Goal: Task Accomplishment & Management: Manage account settings

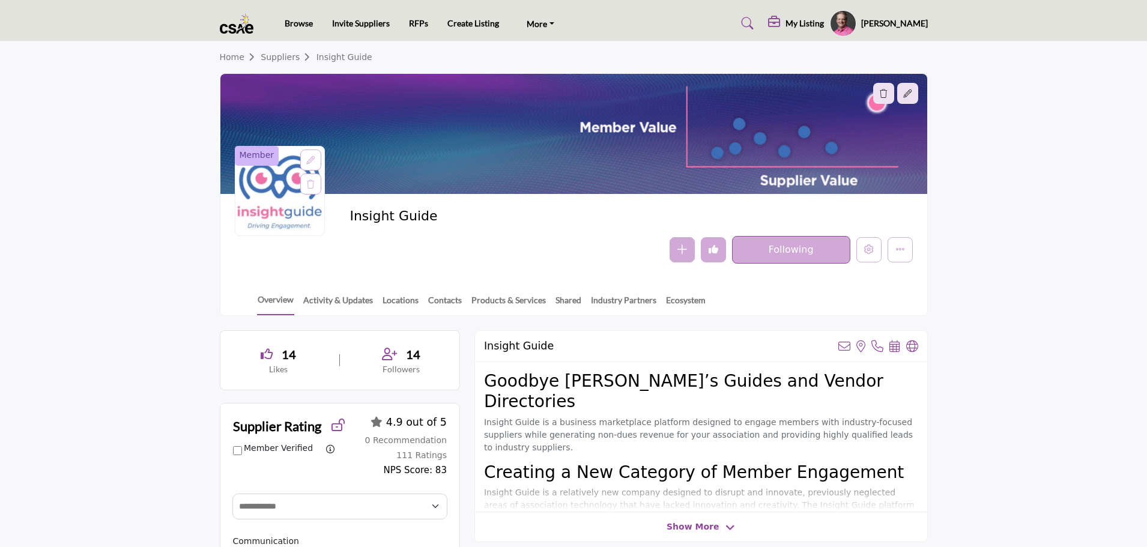
select select "Select Partner"
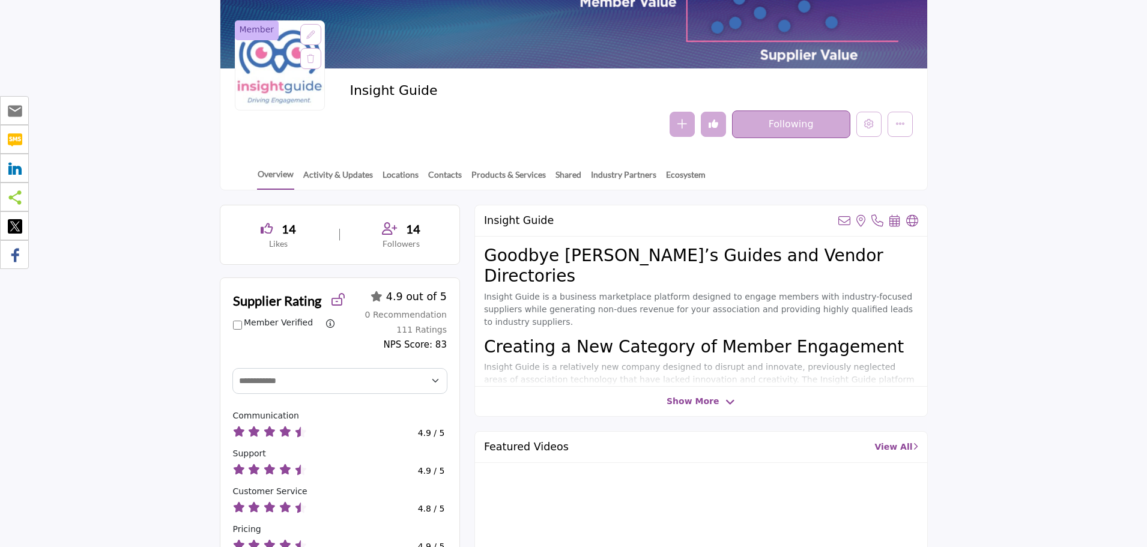
scroll to position [180, 0]
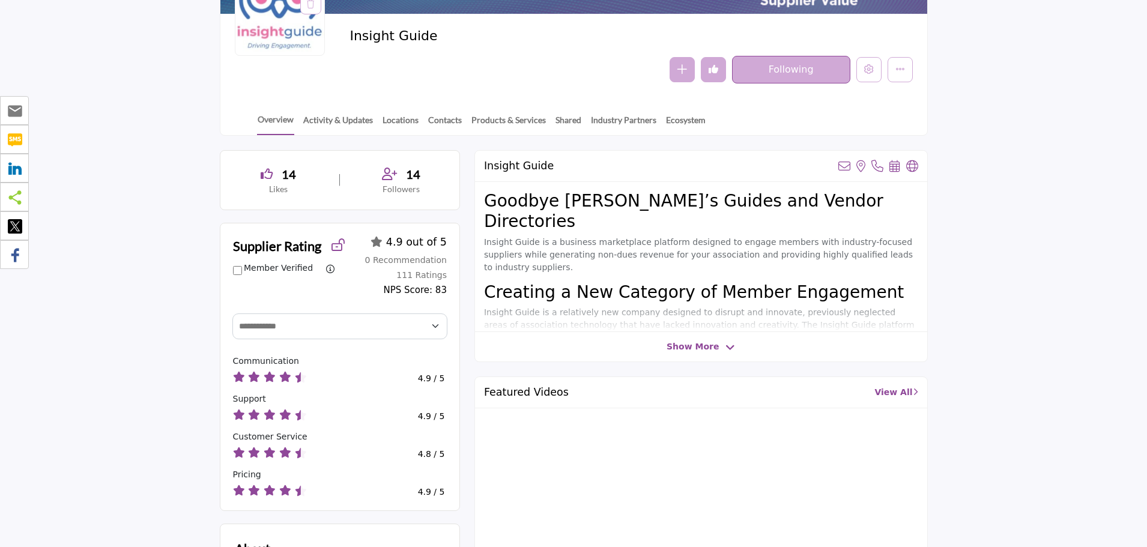
click at [687, 347] on span "Show More" at bounding box center [693, 347] width 52 height 13
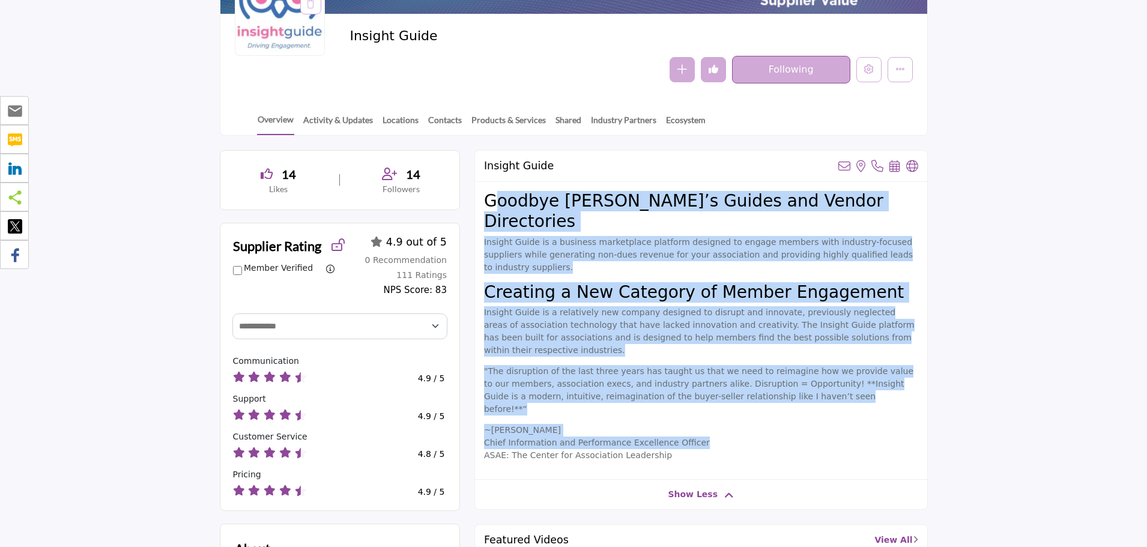
drag, startPoint x: 496, startPoint y: 208, endPoint x: 706, endPoint y: 381, distance: 272.3
click at [706, 381] on div "Goodbye Buyer’s Guides and Vendor Directories Insight Guide is a business marke…" at bounding box center [701, 331] width 452 height 298
click at [706, 424] on p "~Reggie Henry Chief Information and Performance Excellence Officer ASAE: The Ce…" at bounding box center [701, 443] width 434 height 38
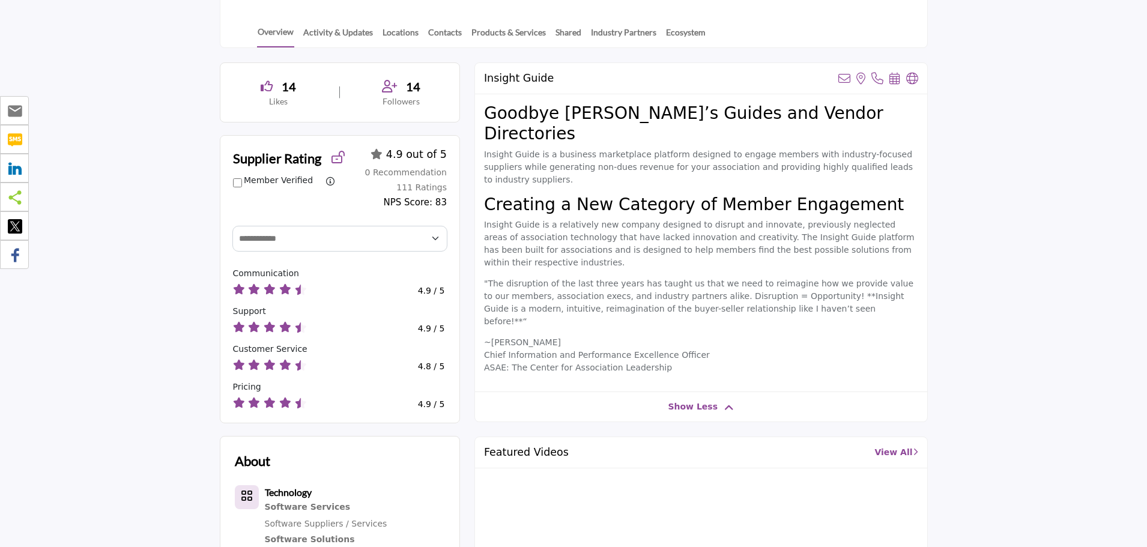
scroll to position [240, 0]
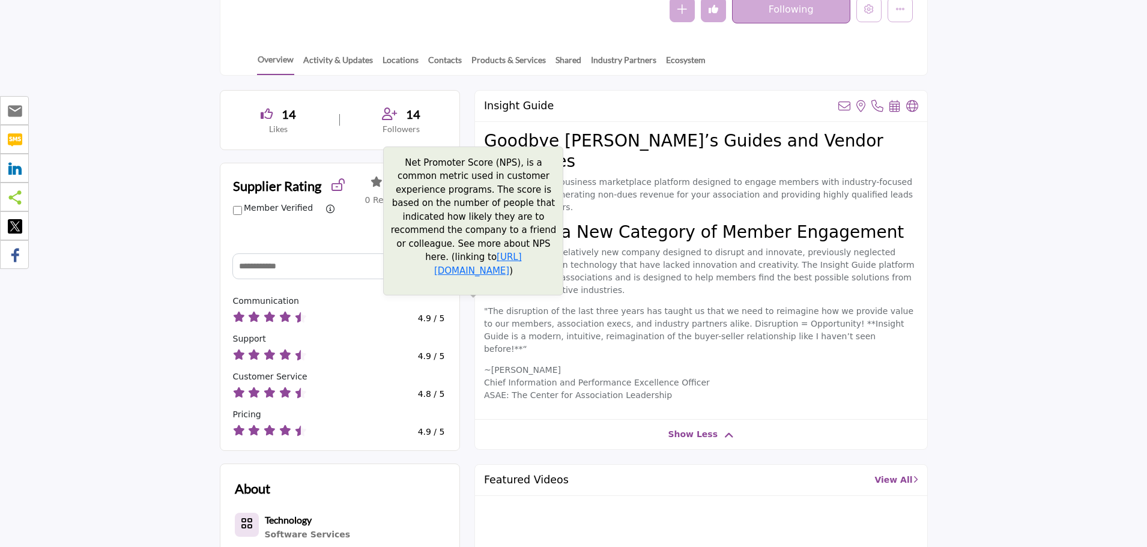
drag, startPoint x: 232, startPoint y: 186, endPoint x: 445, endPoint y: 228, distance: 216.7
click at [445, 228] on div "Supplier Rating Member Verified Filter ratings by members only (removes the sup…" at bounding box center [339, 206] width 239 height 87
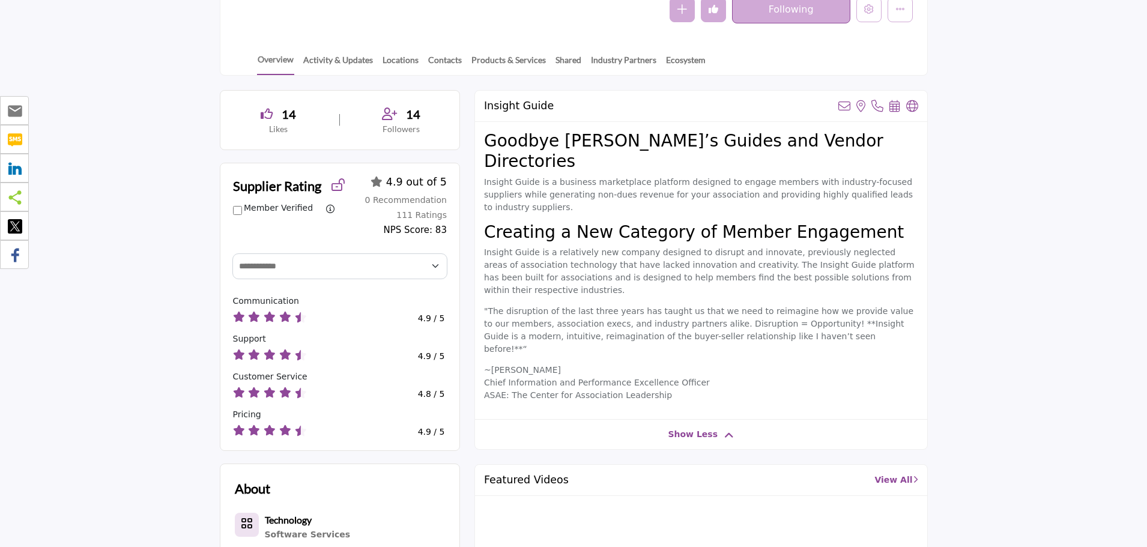
click at [263, 224] on div "Supplier Rating Member Verified Filter ratings by members only (removes the sup…" at bounding box center [339, 206] width 239 height 87
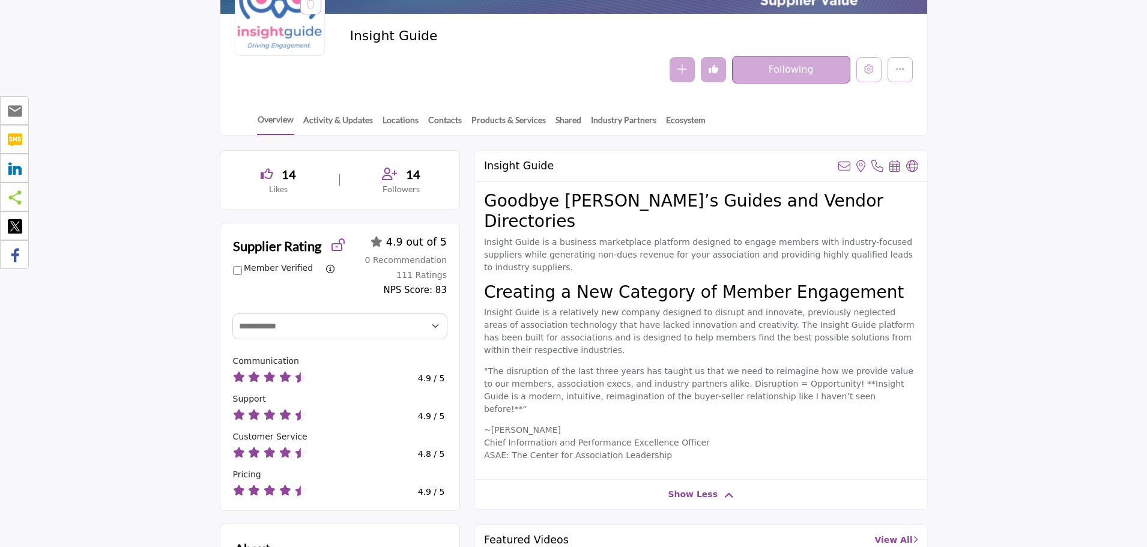
click at [708, 76] on button "Undo like" at bounding box center [713, 69] width 25 height 25
click at [719, 79] on button "Like" at bounding box center [713, 69] width 25 height 25
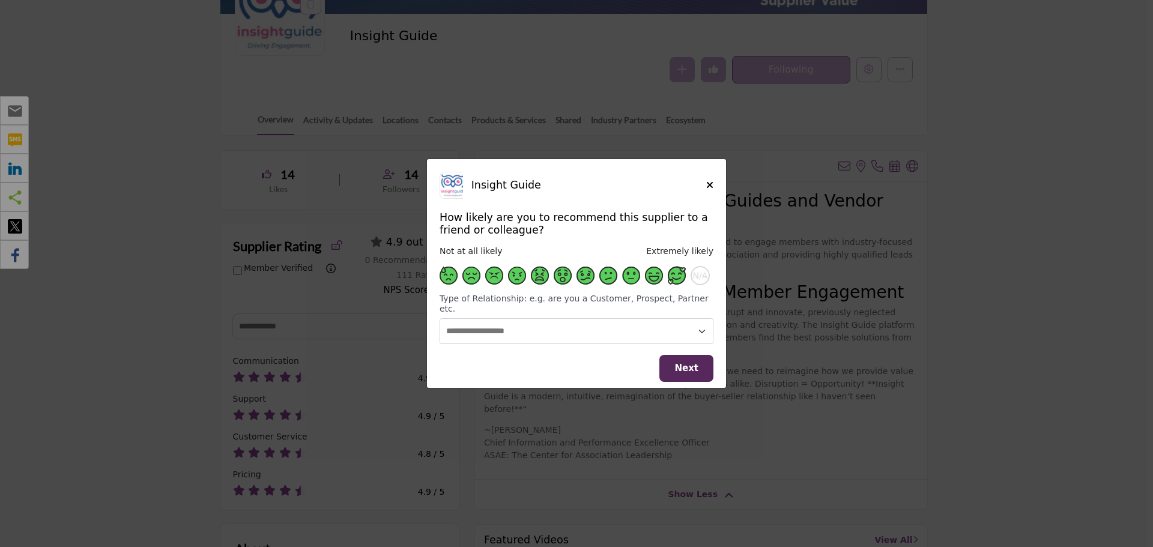
click at [675, 279] on span "Supplier Rating and Recommendation Modal for Insight Guide" at bounding box center [677, 276] width 18 height 18
click at [688, 323] on select "**********" at bounding box center [577, 331] width 274 height 26
select select "**********"
click at [440, 318] on select "**********" at bounding box center [577, 331] width 274 height 26
click at [684, 363] on span "Next" at bounding box center [687, 368] width 24 height 11
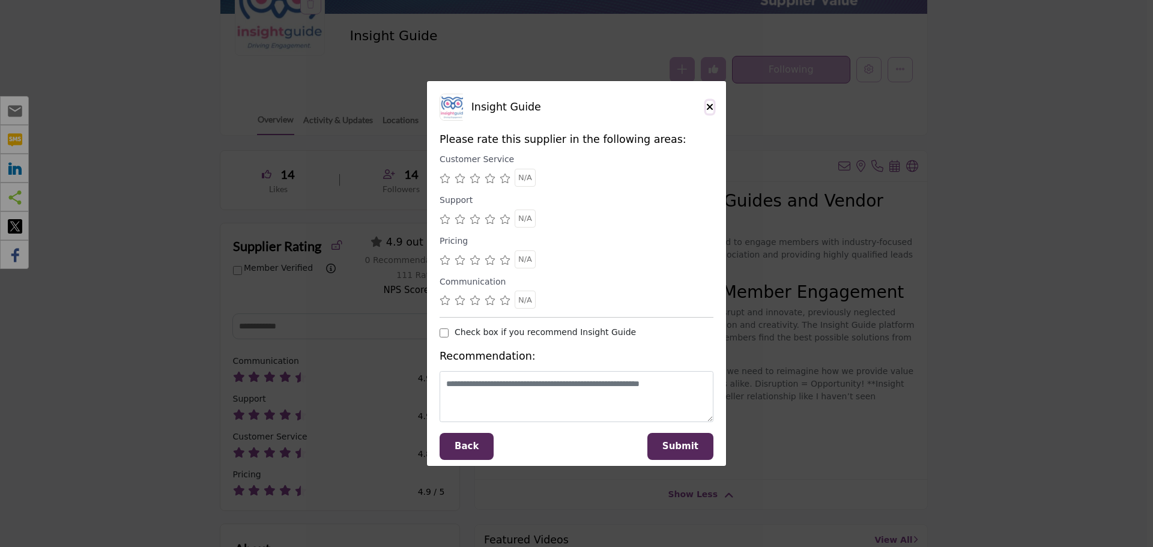
click at [712, 105] on icon "Close" at bounding box center [709, 107] width 7 height 10
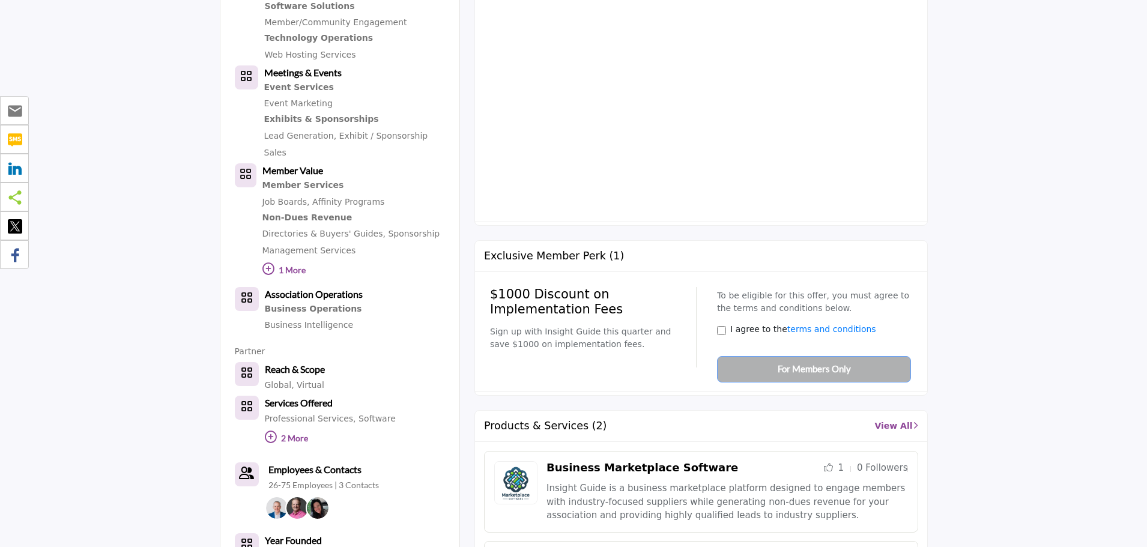
scroll to position [781, 0]
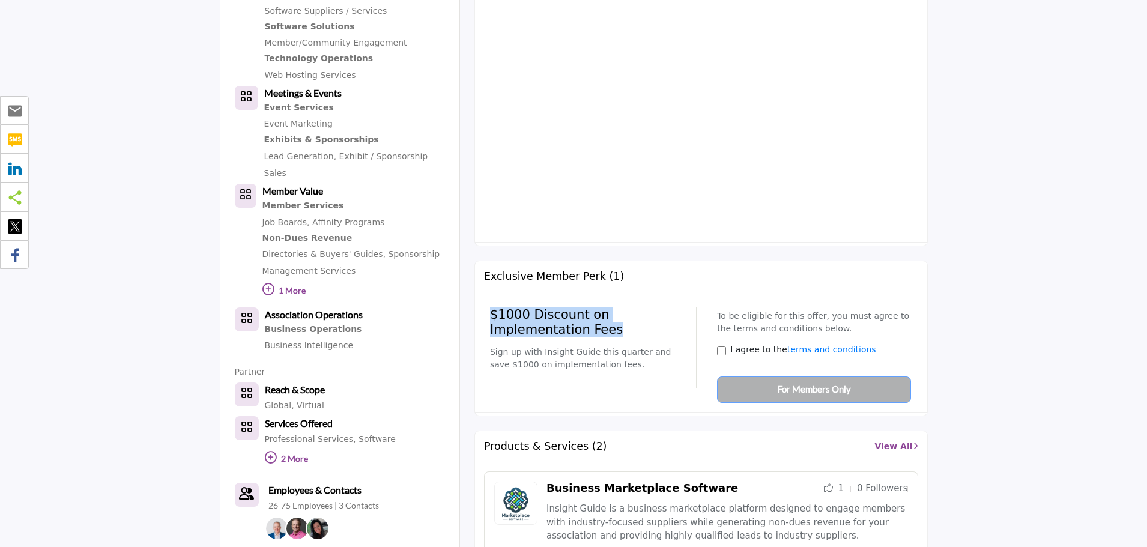
drag, startPoint x: 610, startPoint y: 276, endPoint x: 490, endPoint y: 258, distance: 122.2
click at [490, 308] on h2 "$1000 Discount on Implementation Fees" at bounding box center [589, 323] width 198 height 30
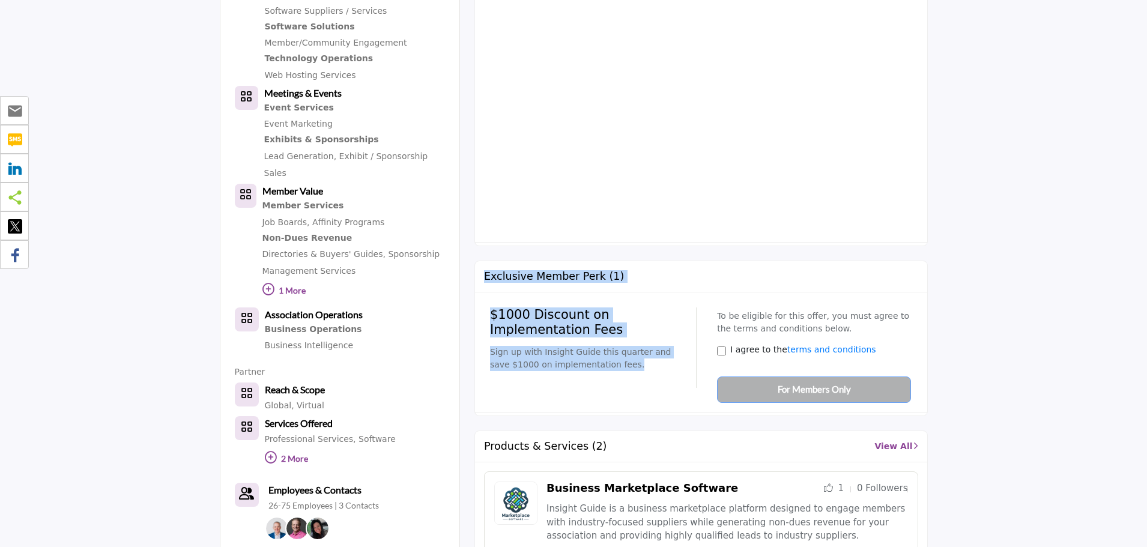
drag, startPoint x: 505, startPoint y: 219, endPoint x: 691, endPoint y: 336, distance: 220.5
click at [691, 336] on div "Exclusive Member Perk (1) $1000 Discount on Implementation Fees Sign up with In…" at bounding box center [702, 339] width 454 height 156
click at [689, 335] on div "$1000 Discount on Implementation Fees Sign up with Insight Guide this quarter a…" at bounding box center [701, 353] width 422 height 102
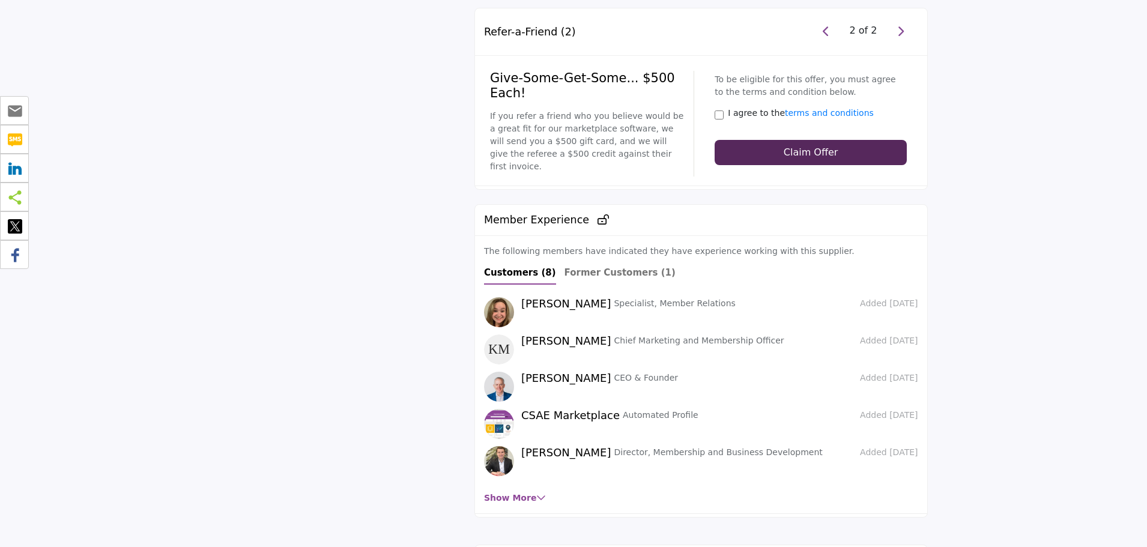
scroll to position [2523, 0]
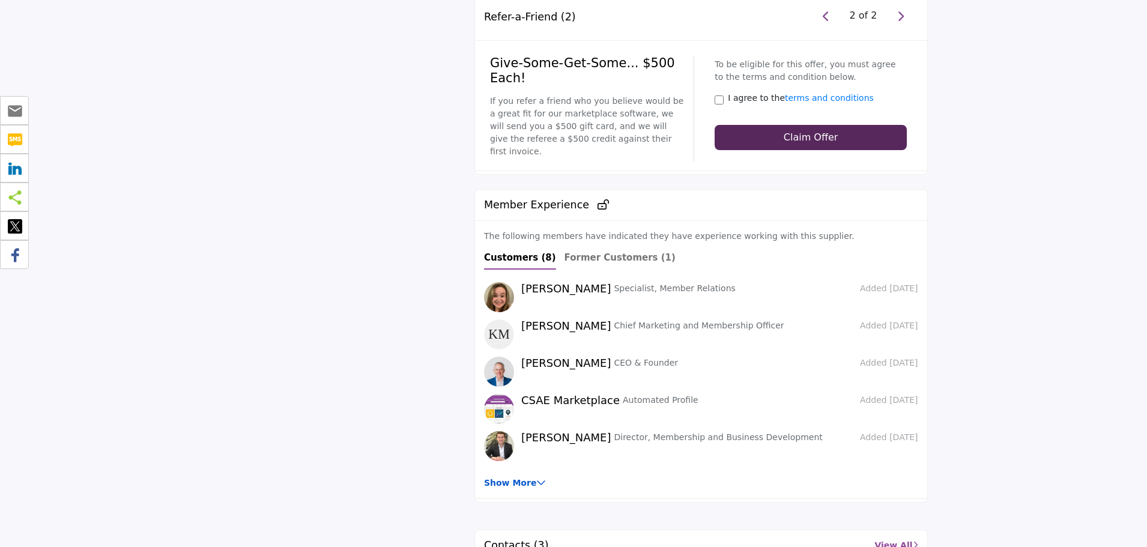
click at [524, 478] on link "Show More" at bounding box center [515, 483] width 62 height 10
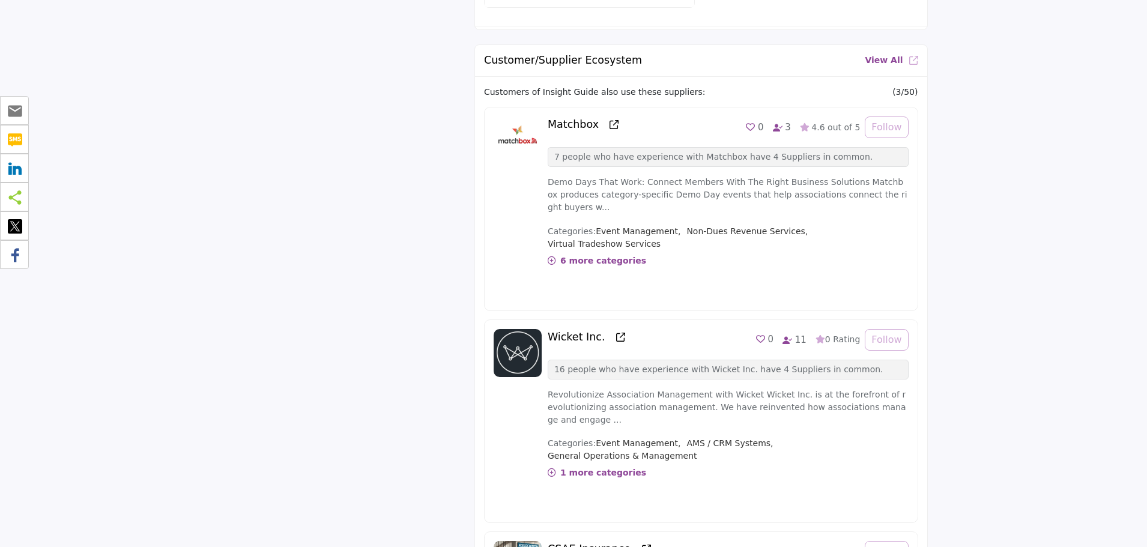
scroll to position [3375, 0]
drag, startPoint x: 554, startPoint y: 88, endPoint x: 843, endPoint y: 96, distance: 289.1
click at [843, 147] on div "7 people who have experience with Matchbox have 4 Suppliers in common." at bounding box center [728, 157] width 361 height 20
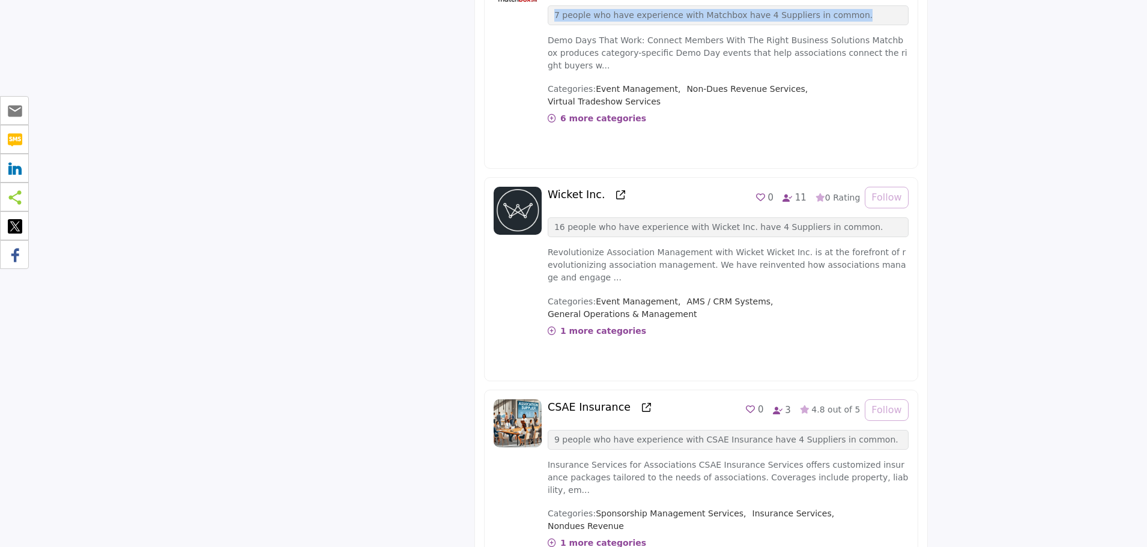
scroll to position [3484, 0]
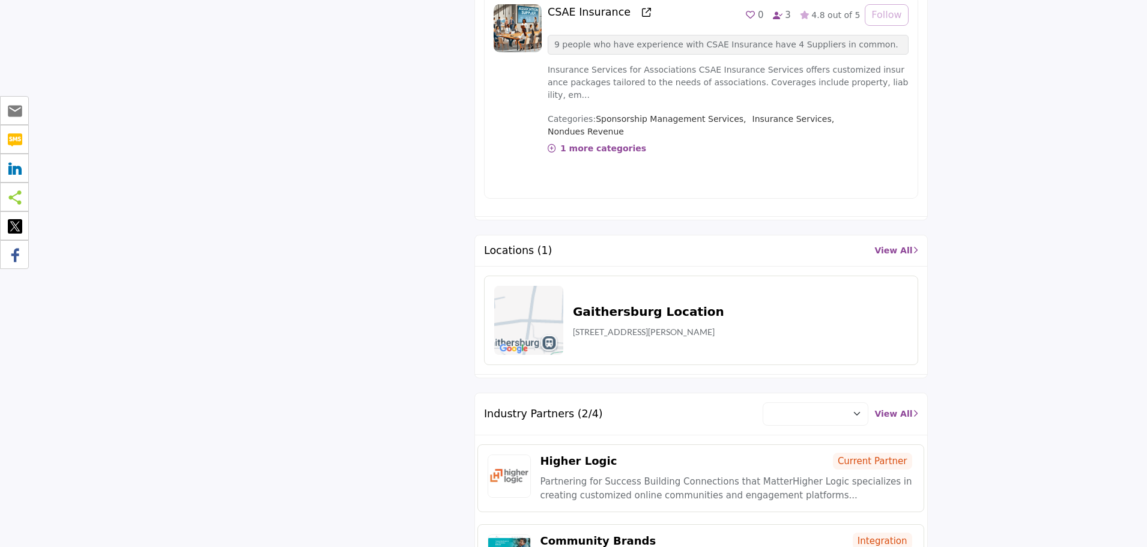
scroll to position [3916, 0]
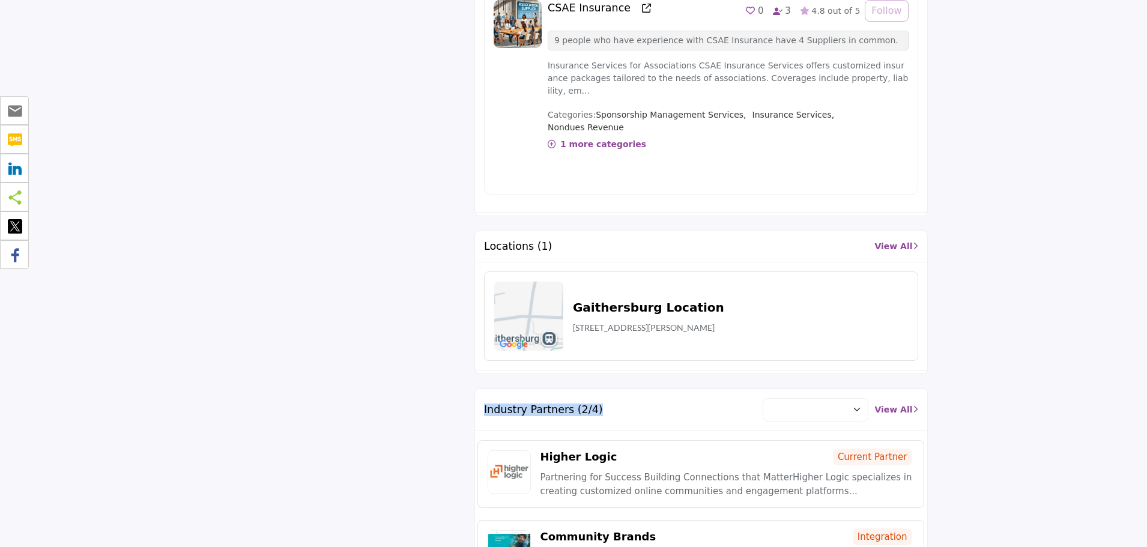
drag, startPoint x: 484, startPoint y: 264, endPoint x: 610, endPoint y: 274, distance: 126.5
click at [610, 389] on div "**********" at bounding box center [701, 410] width 452 height 42
click at [510, 389] on div "**********" at bounding box center [701, 410] width 452 height 42
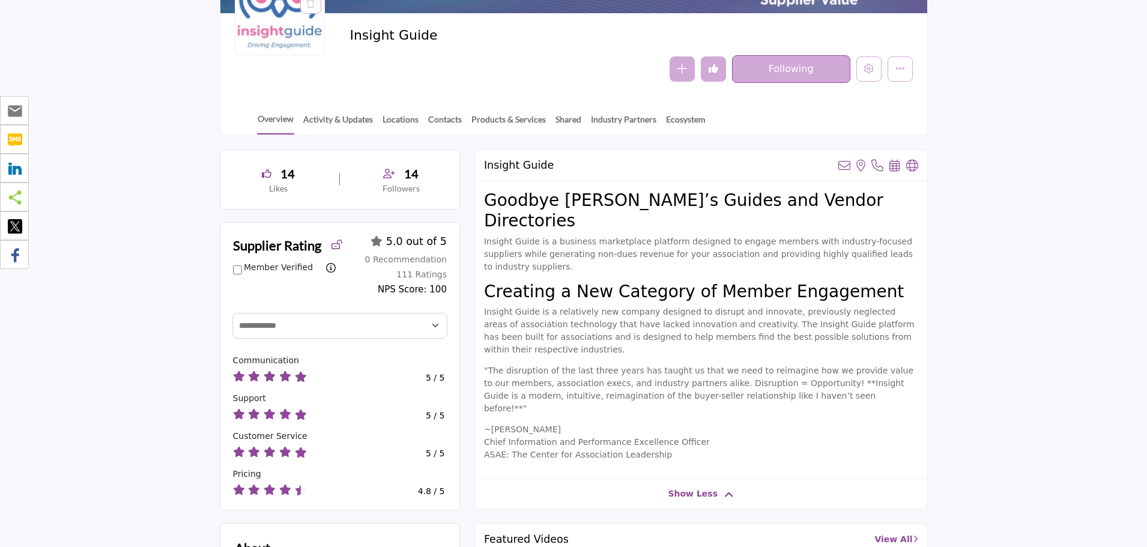
scroll to position [11, 0]
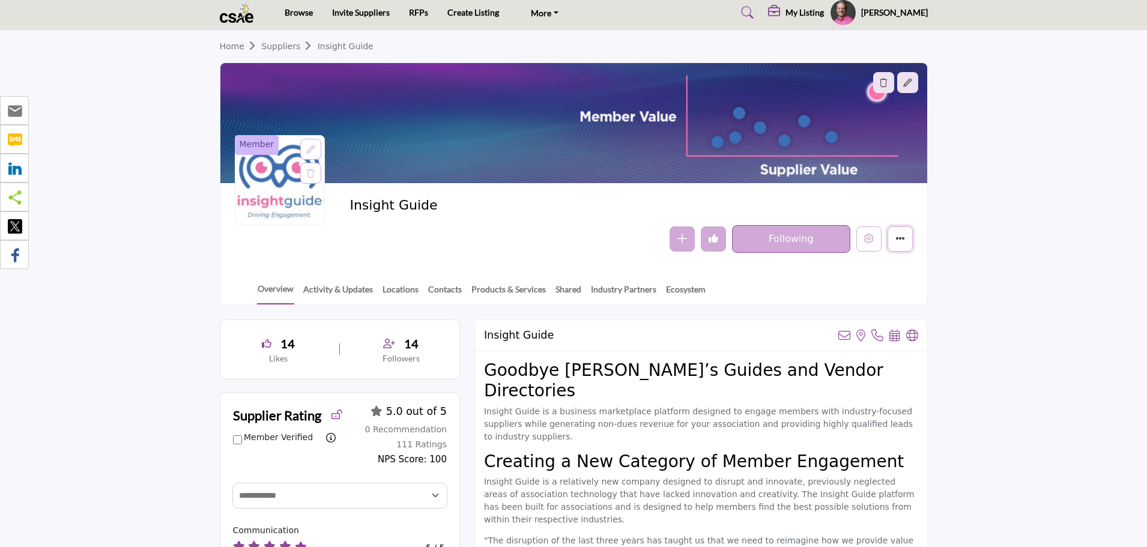
click at [896, 243] on icon "More details" at bounding box center [901, 239] width 10 height 10
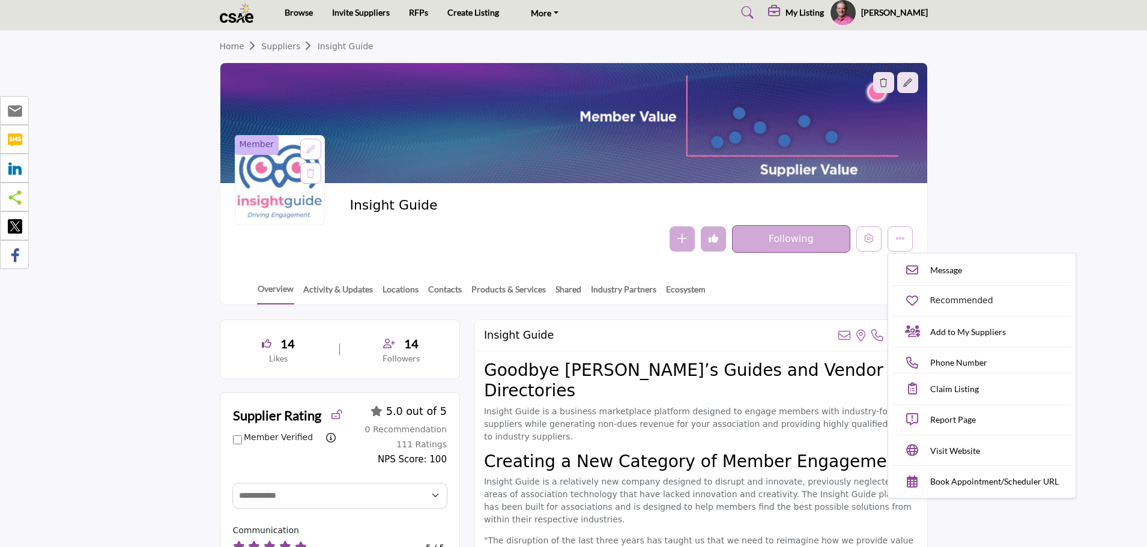
click at [811, 282] on div "Overview Activity & Updates Locations Contacts Products & Services Shared Indus…" at bounding box center [589, 285] width 677 height 37
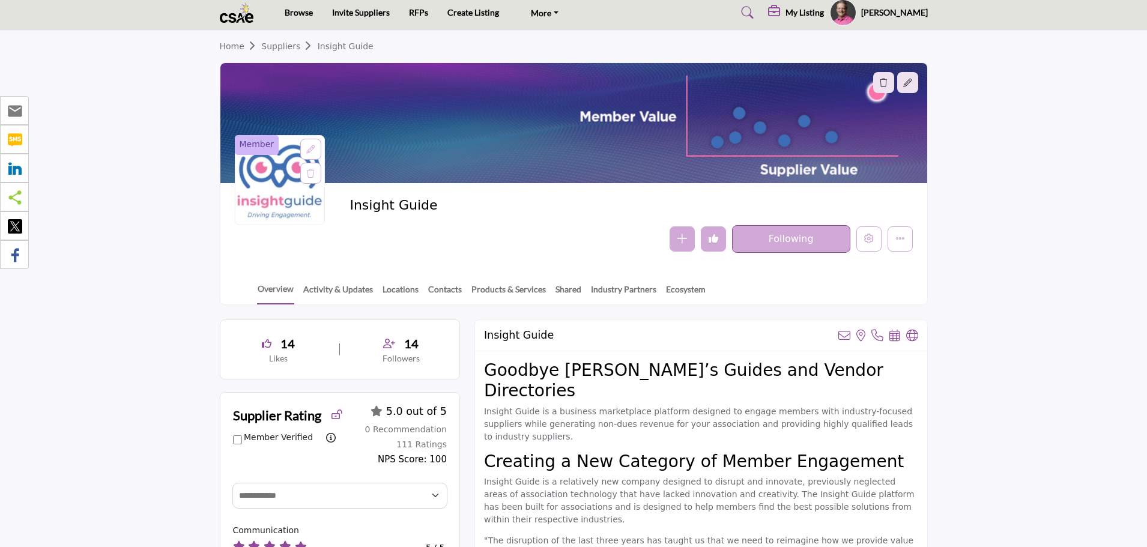
click at [816, 14] on h5 "My Listing" at bounding box center [805, 12] width 38 height 11
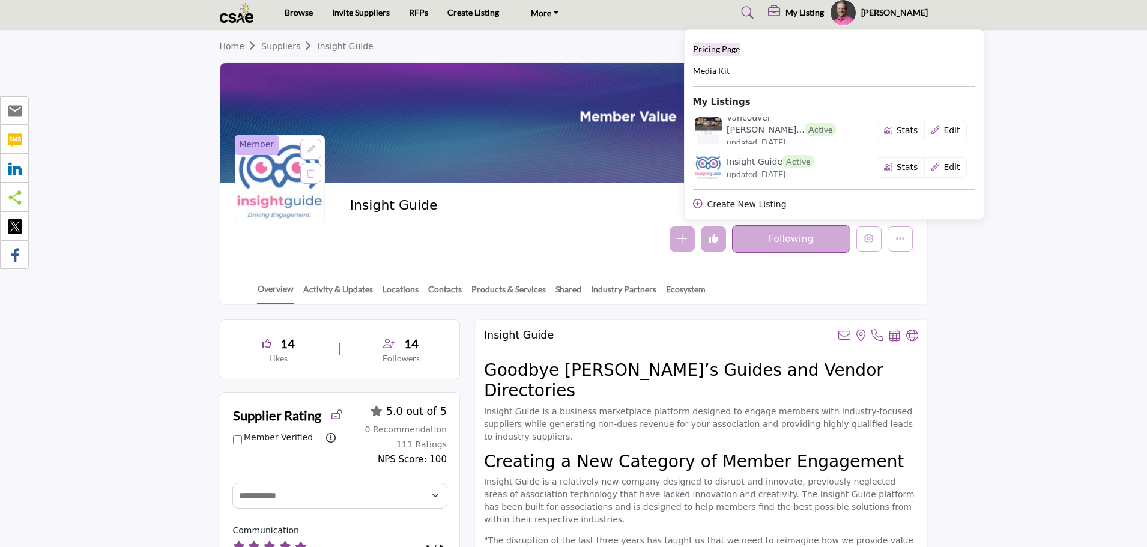
click at [733, 53] on span "Pricing Page" at bounding box center [716, 49] width 47 height 10
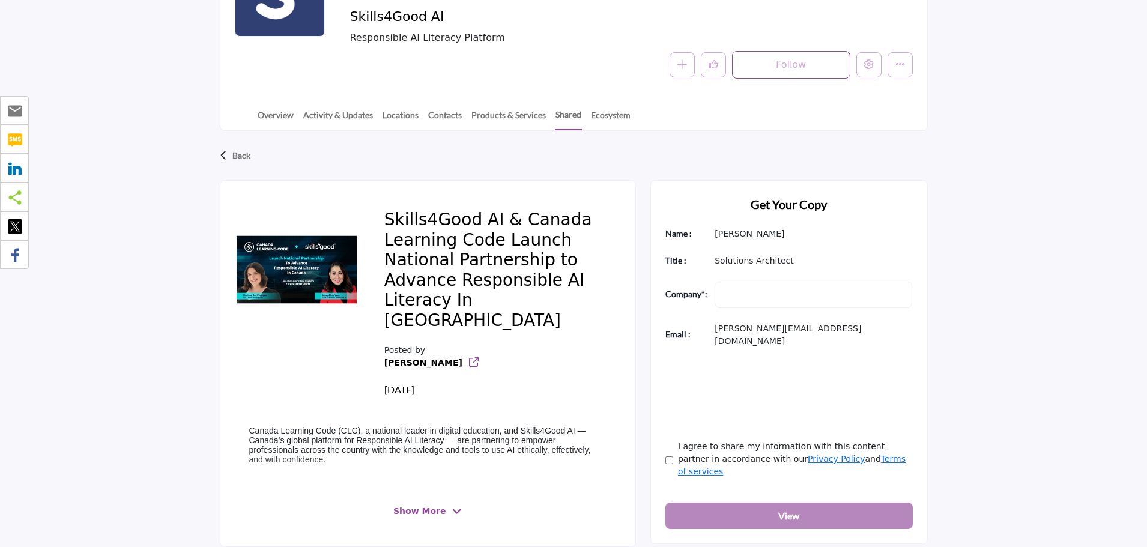
scroll to position [240, 0]
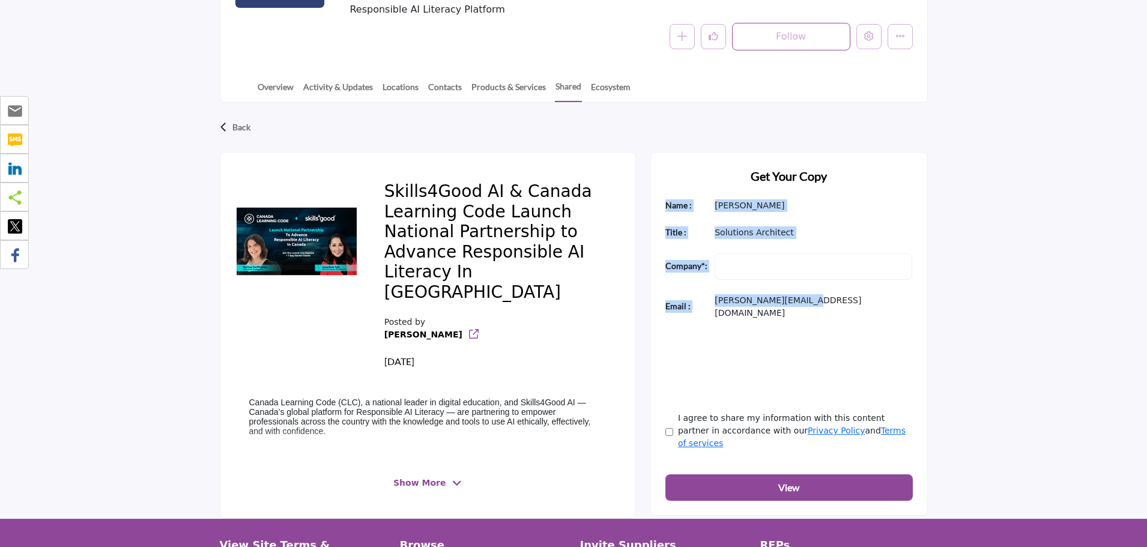
drag, startPoint x: 809, startPoint y: 289, endPoint x: 660, endPoint y: 180, distance: 184.3
click at [660, 180] on div "Get Your Copy Name : Jeff Baker Title : Solutions Architect Company" at bounding box center [790, 334] width 278 height 364
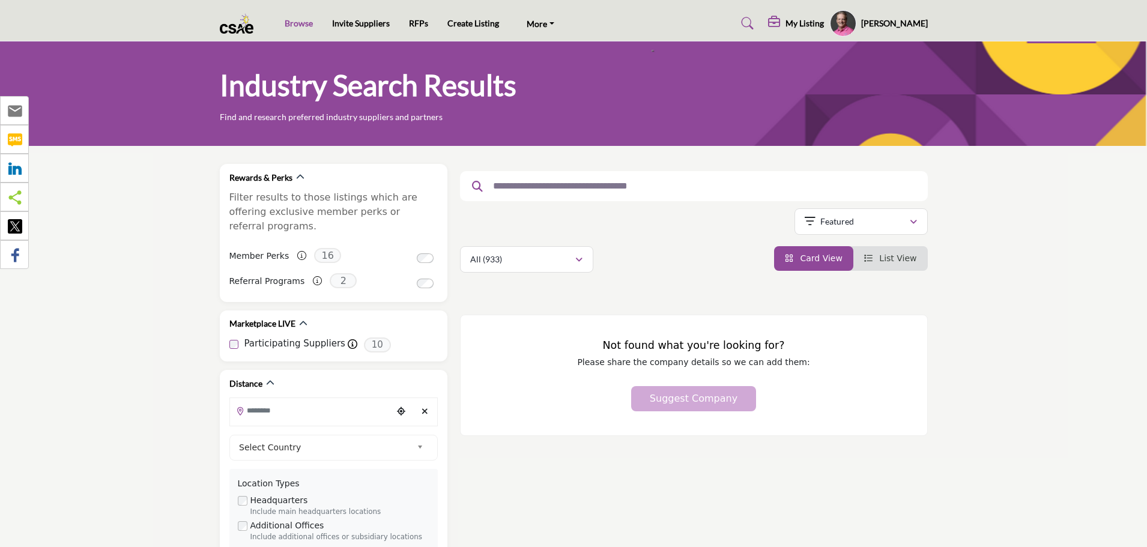
click at [305, 24] on link "Browse" at bounding box center [299, 23] width 28 height 10
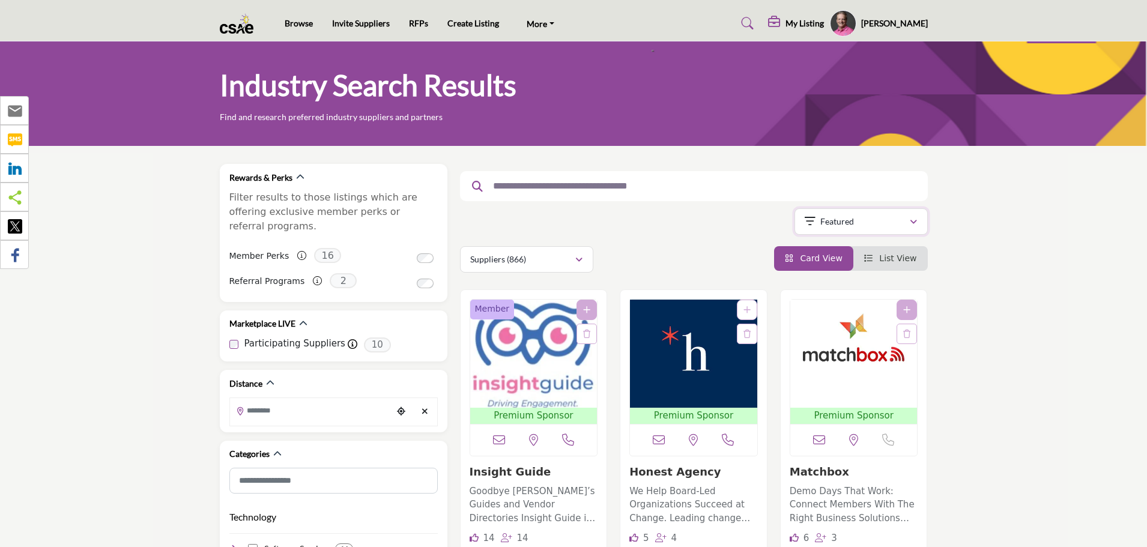
click at [872, 222] on div "Featured" at bounding box center [857, 221] width 105 height 14
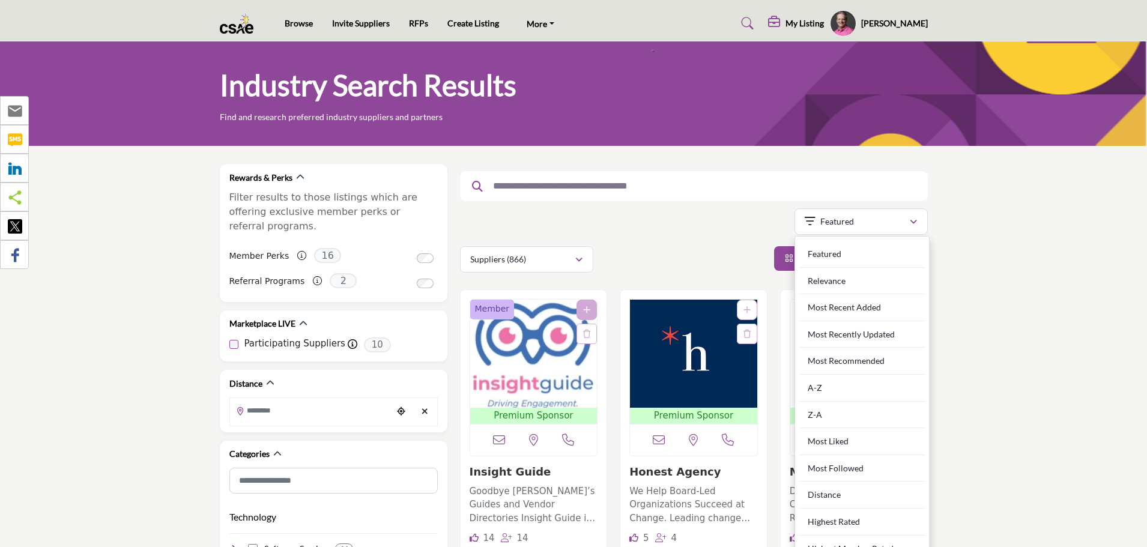
drag, startPoint x: 625, startPoint y: 258, endPoint x: 577, endPoint y: 262, distance: 47.6
click at [625, 258] on div "Suppliers (866) All (933) Suppliers (866) Resources (30) Products (37)" at bounding box center [694, 259] width 468 height 26
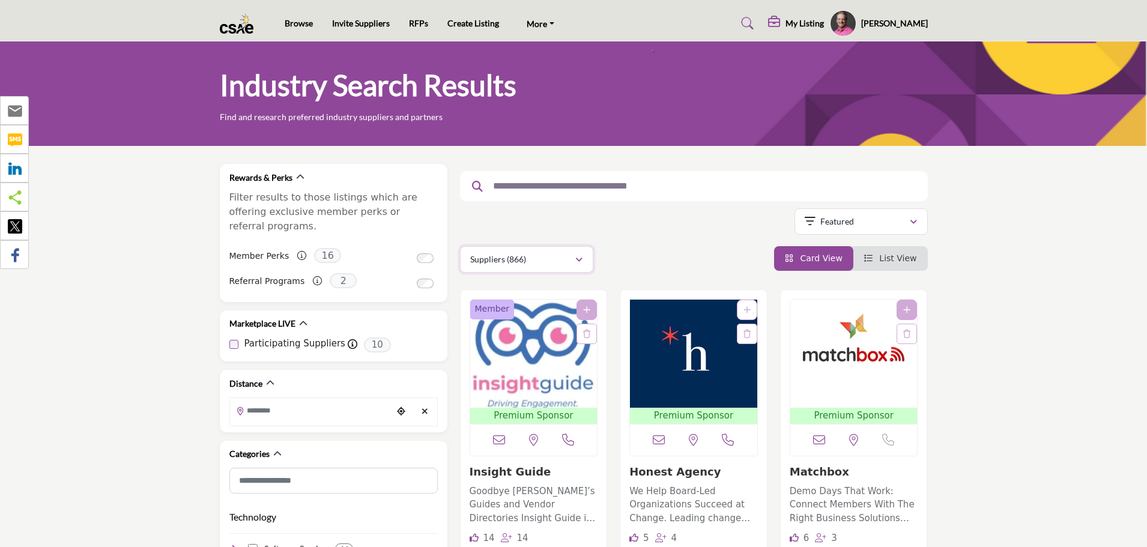
click at [576, 262] on icon "button" at bounding box center [579, 260] width 7 height 8
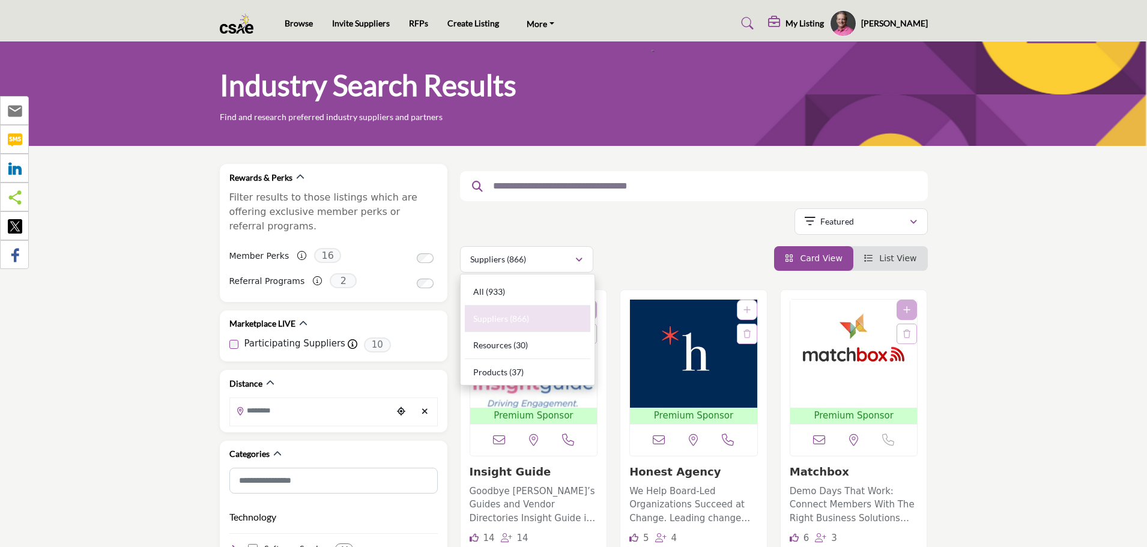
click at [627, 252] on div "Suppliers (866) All (933) Suppliers (866) Resources (30) Products (37)" at bounding box center [694, 259] width 468 height 26
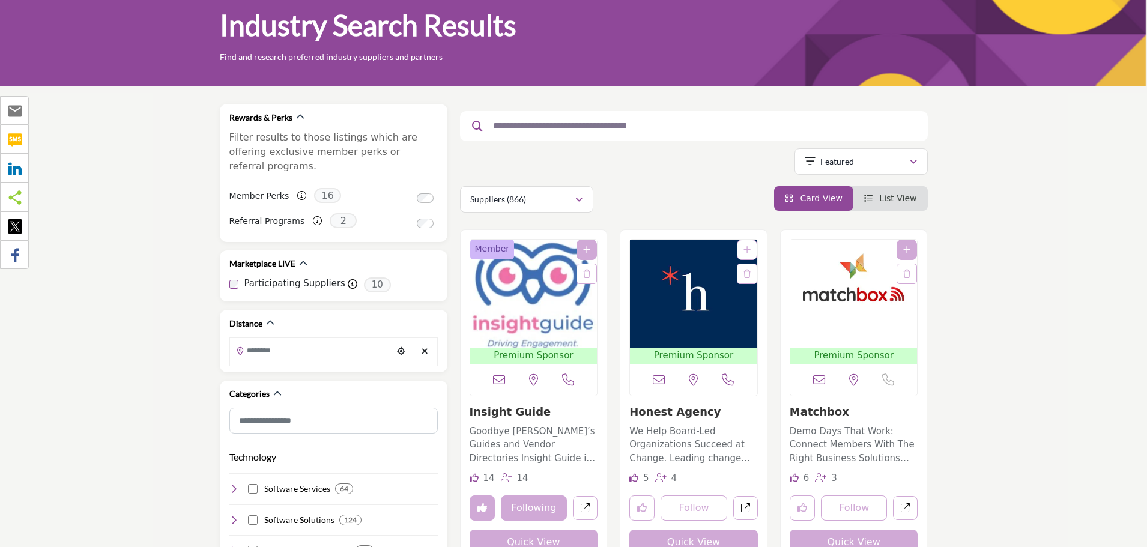
scroll to position [120, 0]
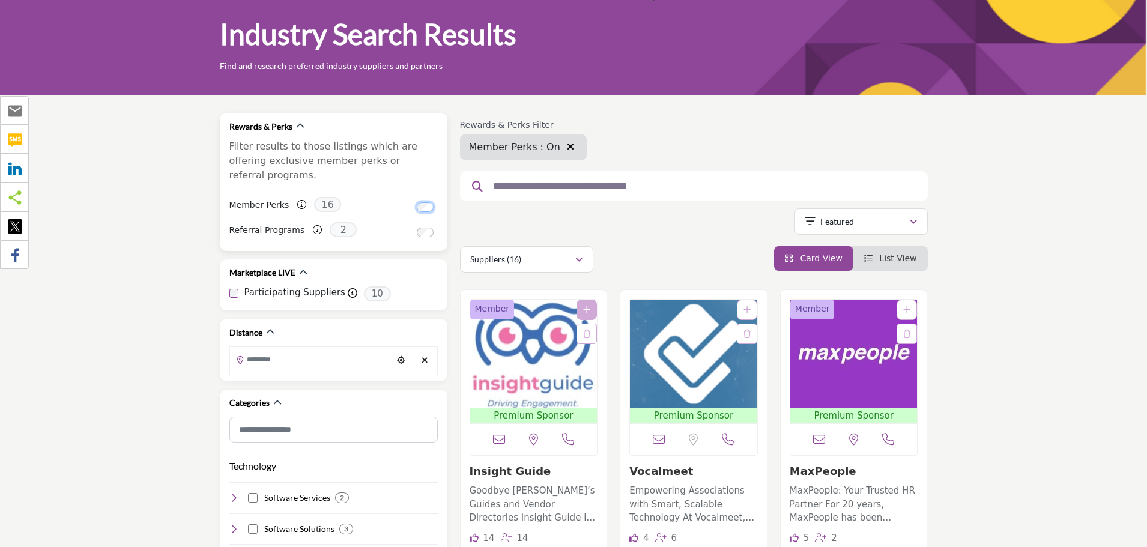
scroll to position [120, 0]
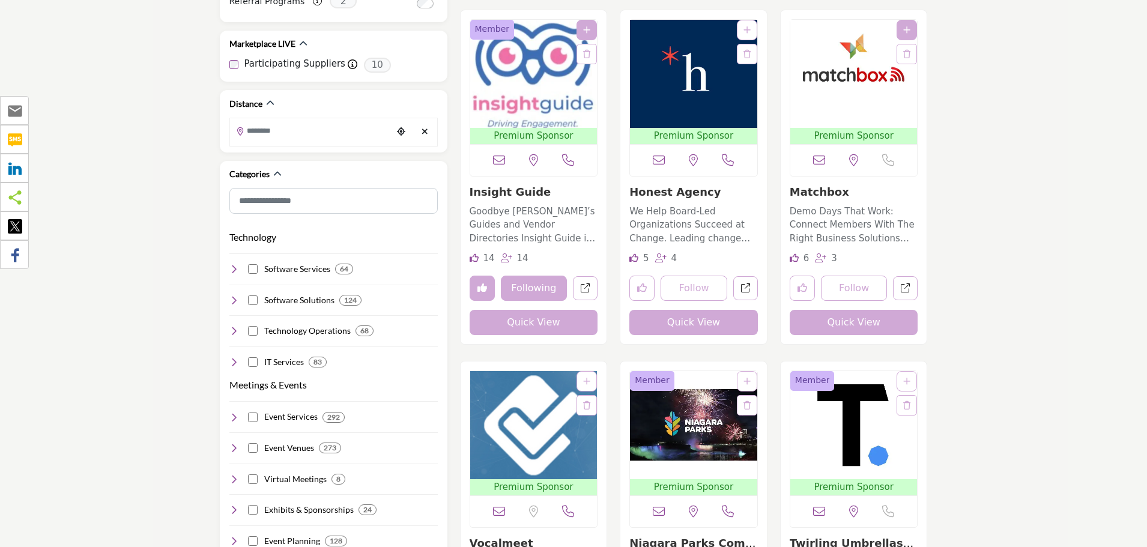
scroll to position [300, 0]
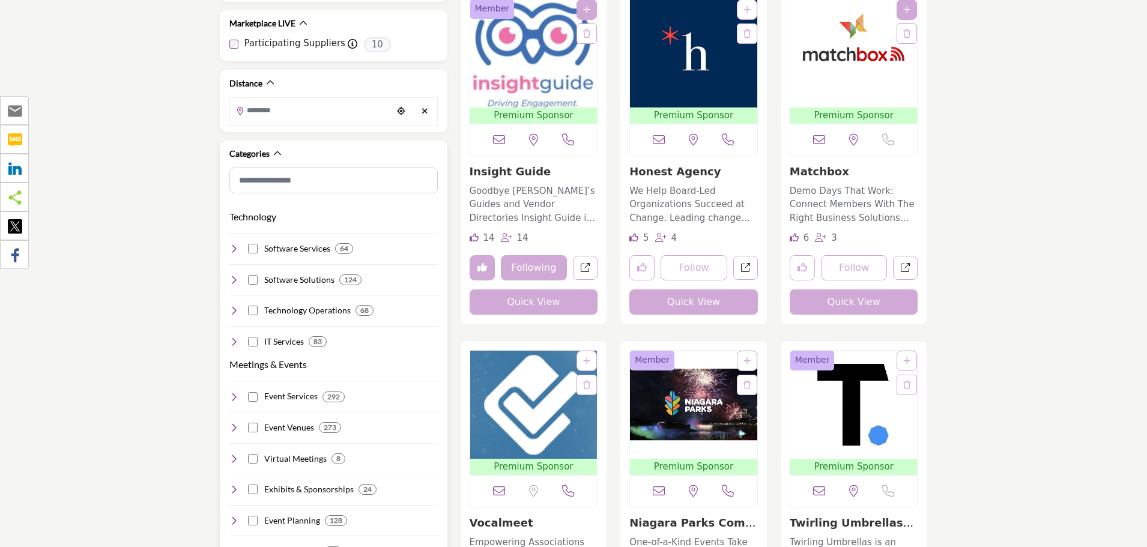
click at [233, 244] on icon at bounding box center [234, 249] width 10 height 10
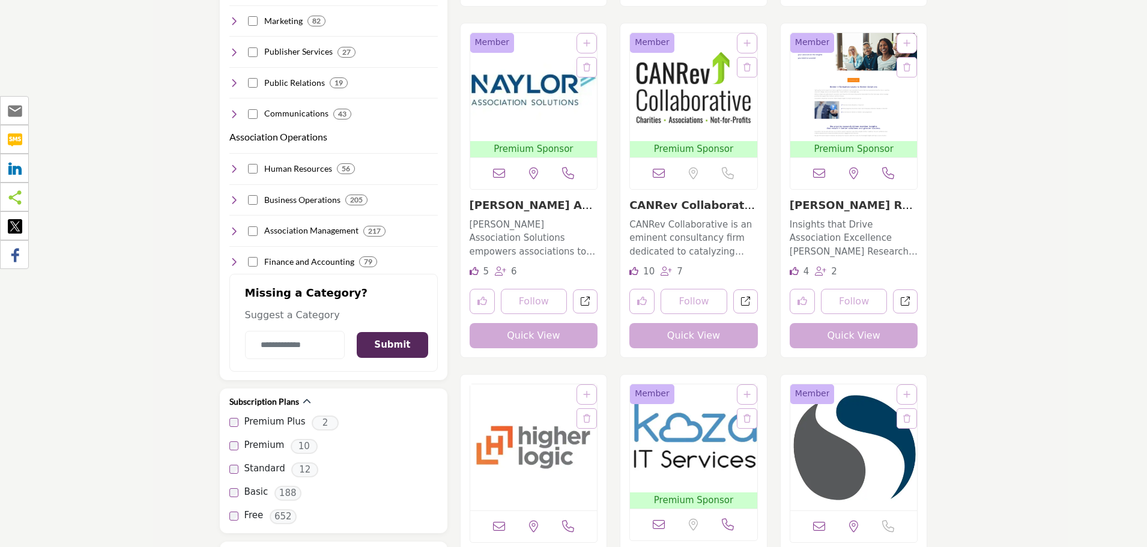
scroll to position [1322, 0]
drag, startPoint x: 335, startPoint y: 303, endPoint x: 245, endPoint y: 282, distance: 92.5
click at [245, 286] on div "Missing a Category? Suggest a Category Submit" at bounding box center [333, 322] width 177 height 73
click at [245, 286] on h2 "Missing a Category?" at bounding box center [333, 297] width 177 height 22
drag, startPoint x: 246, startPoint y: 281, endPoint x: 356, endPoint y: 280, distance: 109.9
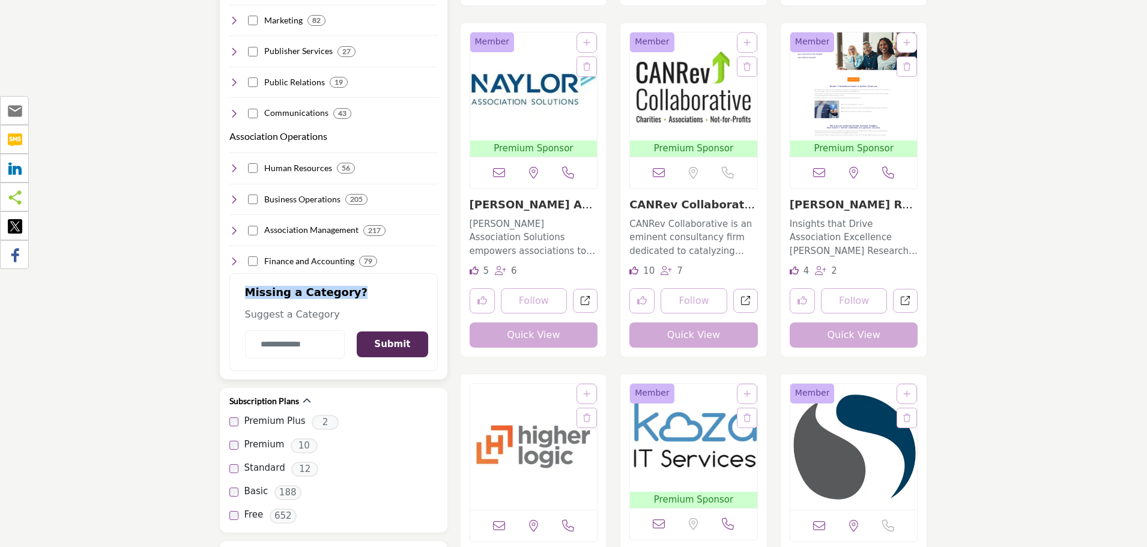
click at [356, 286] on h2 "Missing a Category?" at bounding box center [333, 297] width 177 height 22
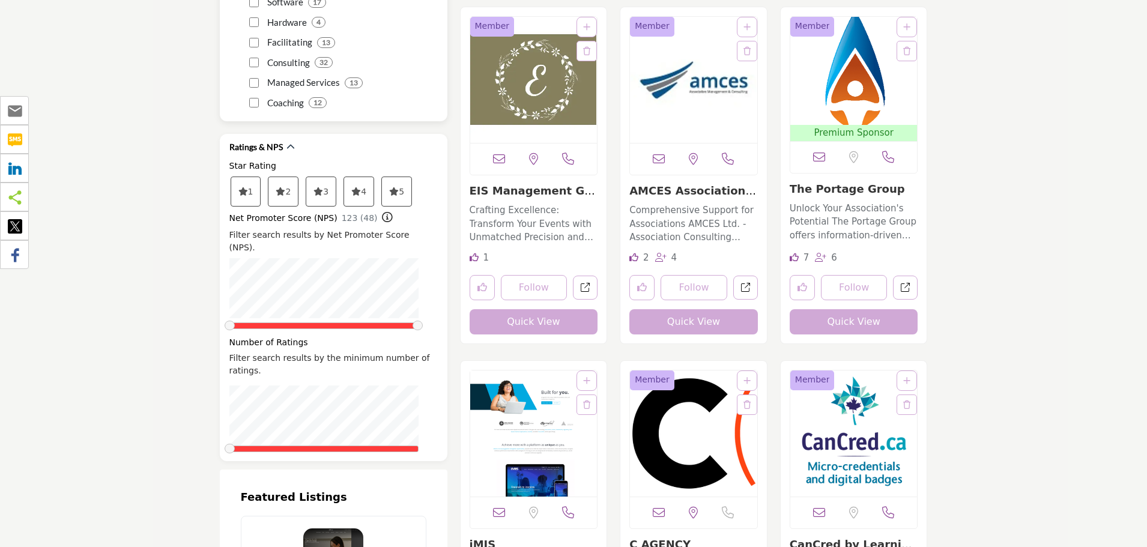
scroll to position [2103, 0]
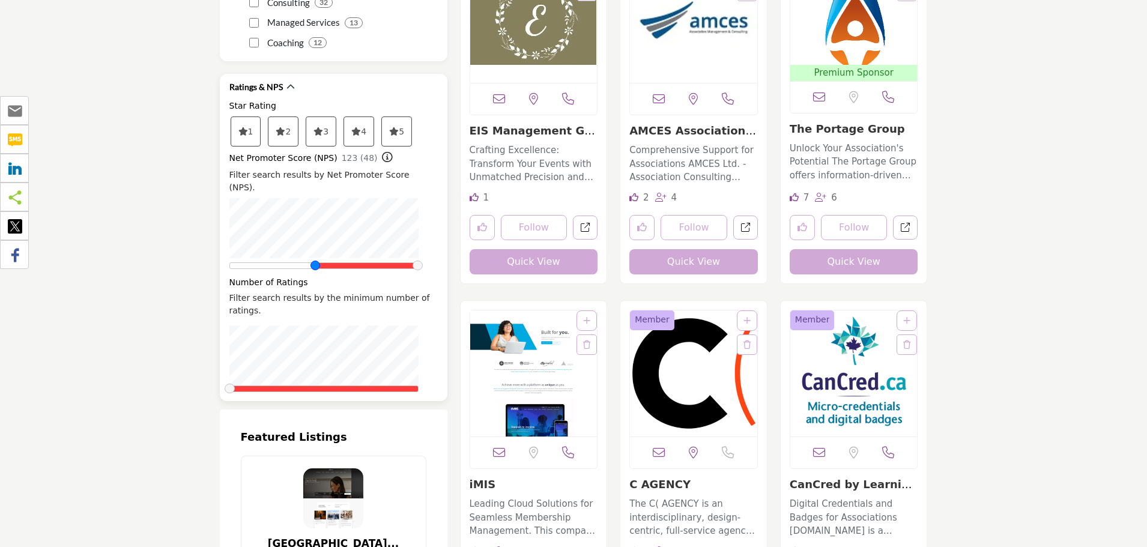
click at [316, 230] on div "Net Promoter Score (NPS) 123 (48) Filter search results by Net Promoter Score (…" at bounding box center [333, 210] width 208 height 117
click at [235, 384] on span at bounding box center [230, 389] width 10 height 10
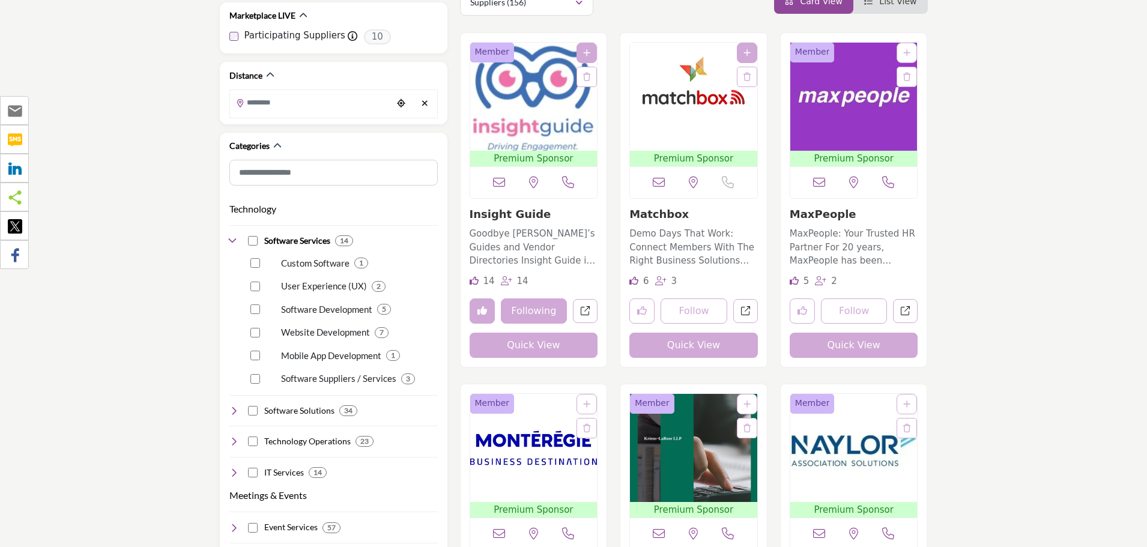
scroll to position [240, 0]
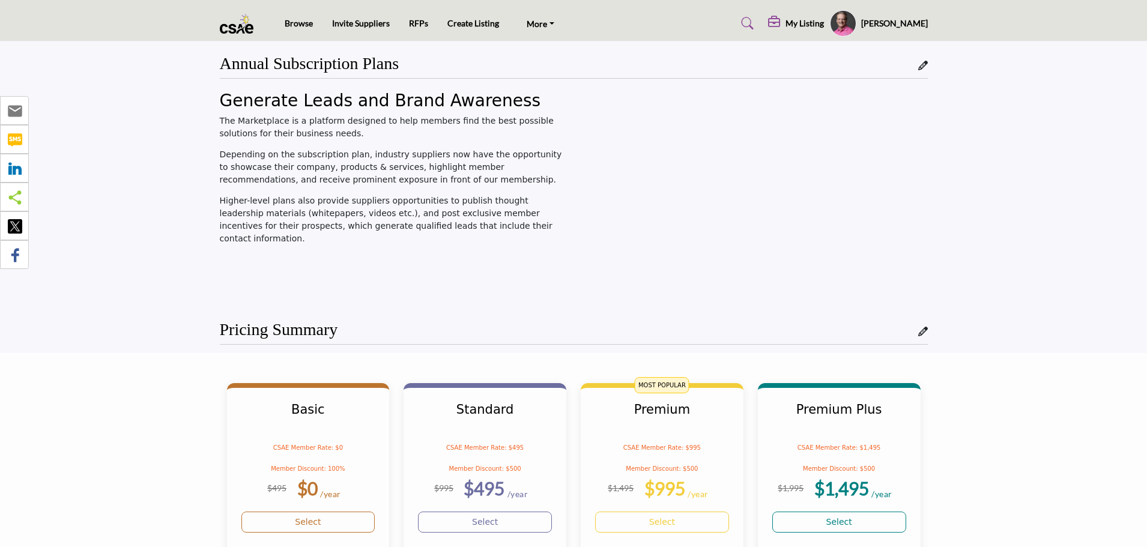
click at [415, 69] on div "Annual Subscription Plans" at bounding box center [574, 65] width 708 height 25
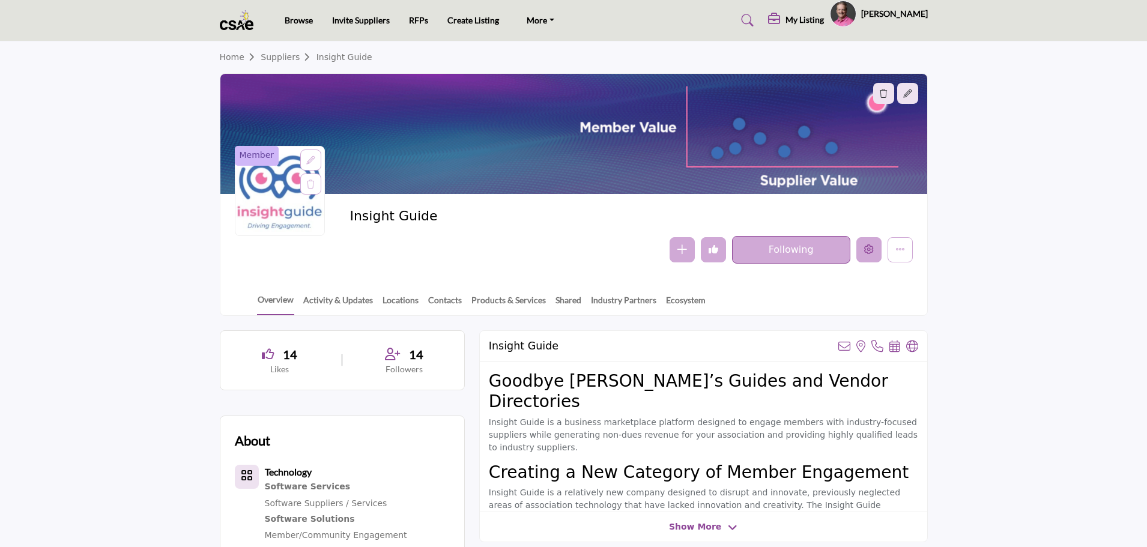
click at [872, 245] on icon "Edit company" at bounding box center [869, 250] width 10 height 10
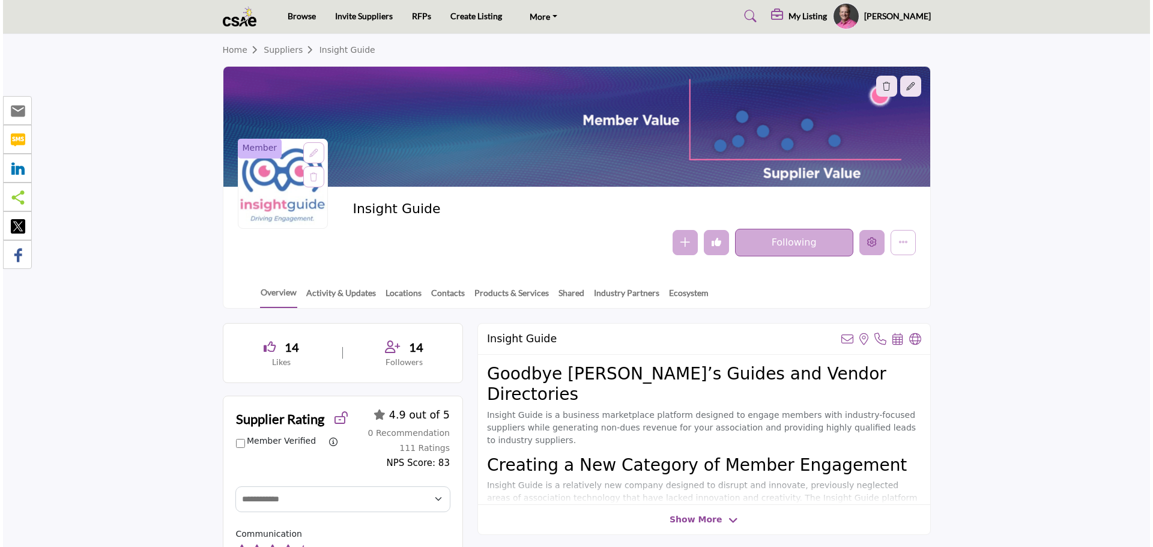
scroll to position [11, 0]
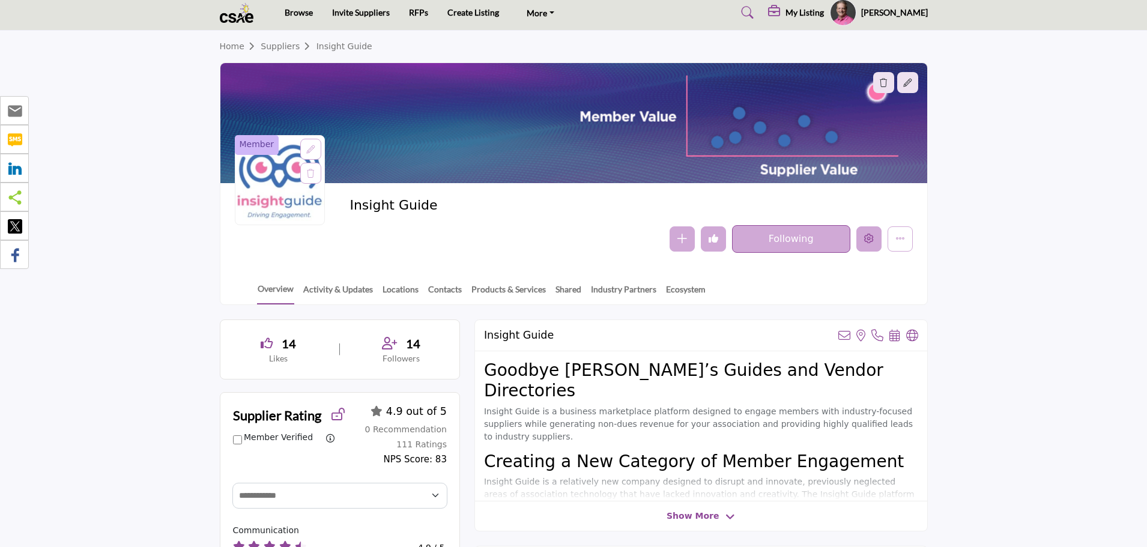
click at [873, 246] on button "Edit company" at bounding box center [869, 238] width 25 height 25
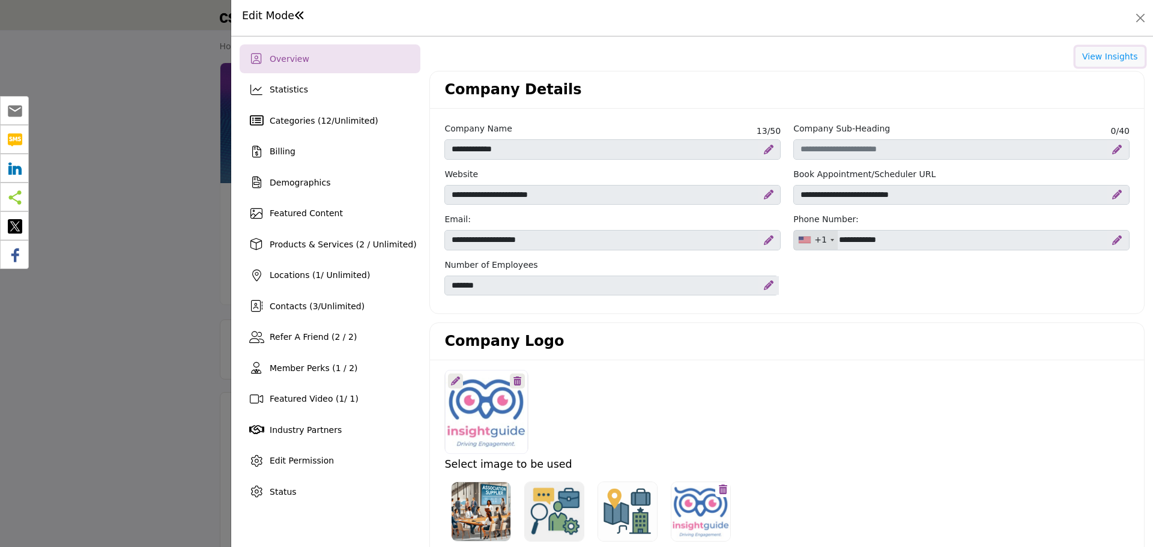
click at [1101, 56] on button "View Insights" at bounding box center [1110, 57] width 69 height 20
click at [278, 91] on span "Statistics" at bounding box center [289, 90] width 38 height 10
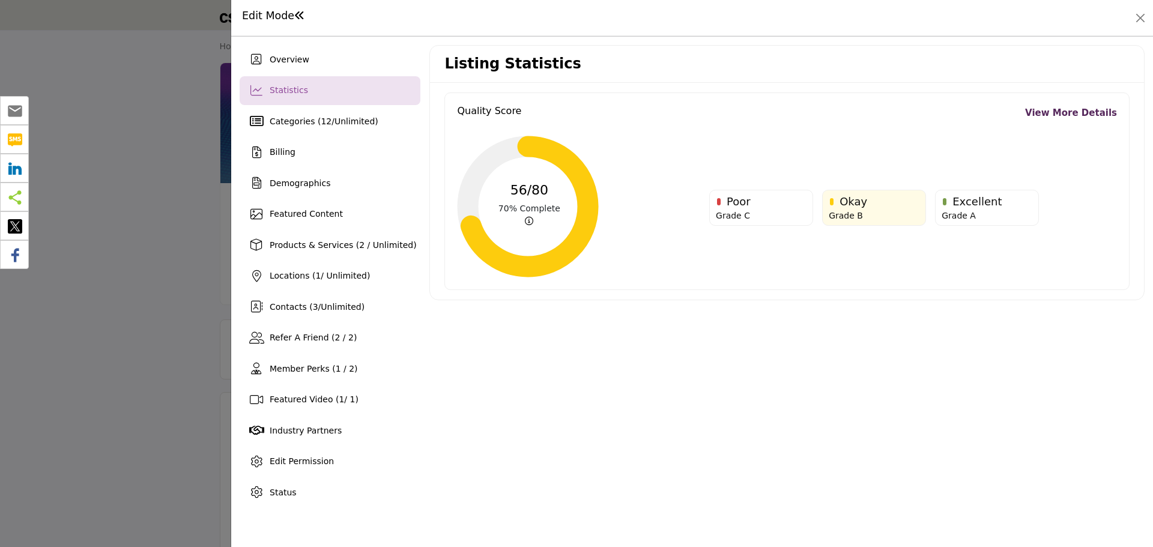
click at [1074, 107] on link "View More Details" at bounding box center [1071, 113] width 92 height 14
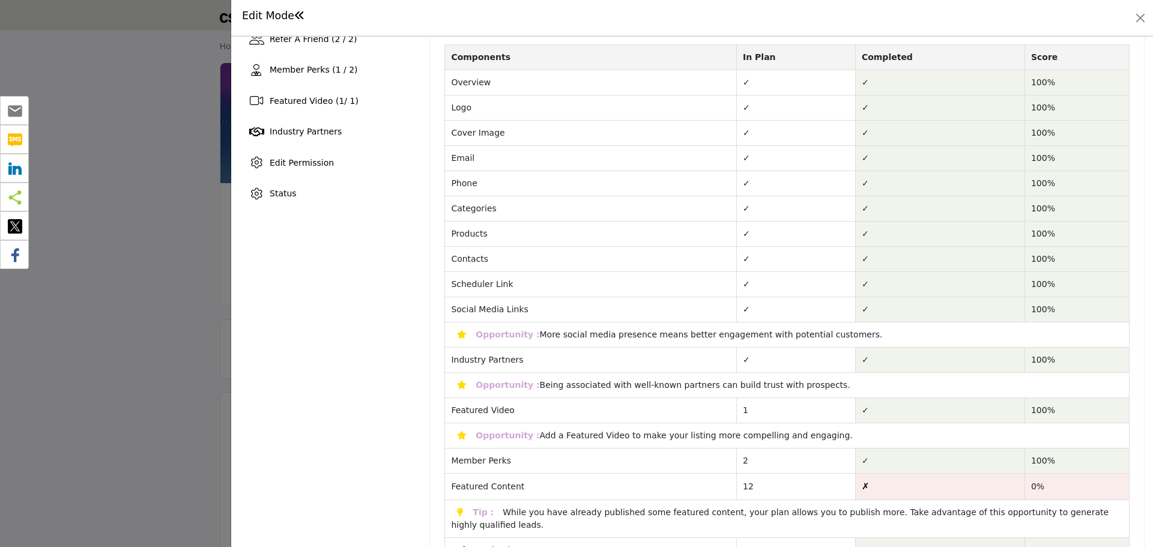
scroll to position [300, 0]
drag, startPoint x: 530, startPoint y: 335, endPoint x: 846, endPoint y: 342, distance: 315.5
click at [846, 342] on td "Opportunity : More social media presence means better engagement with potential…" at bounding box center [787, 333] width 685 height 25
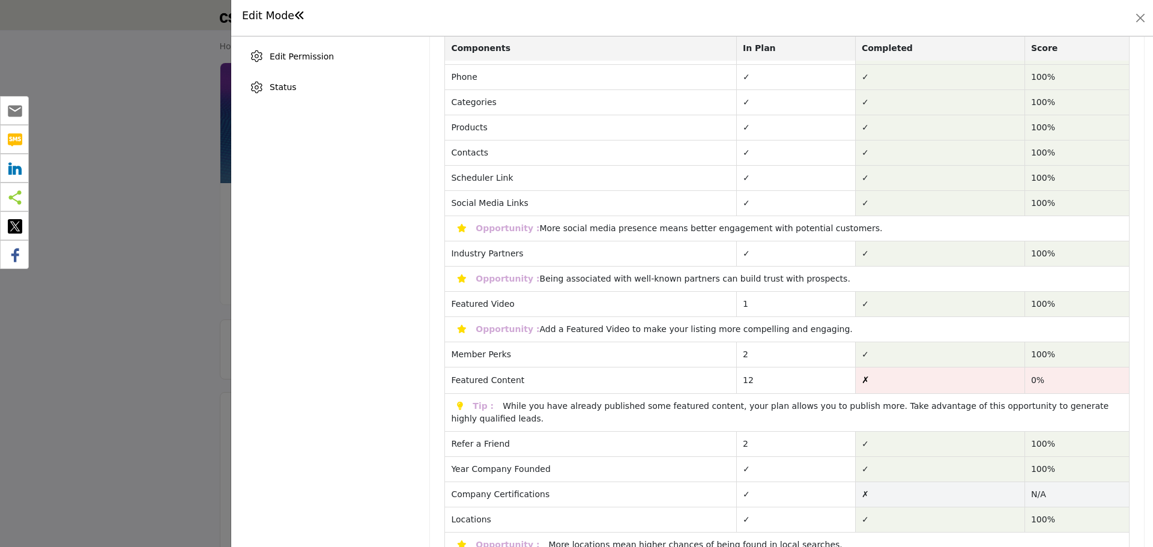
scroll to position [421, 0]
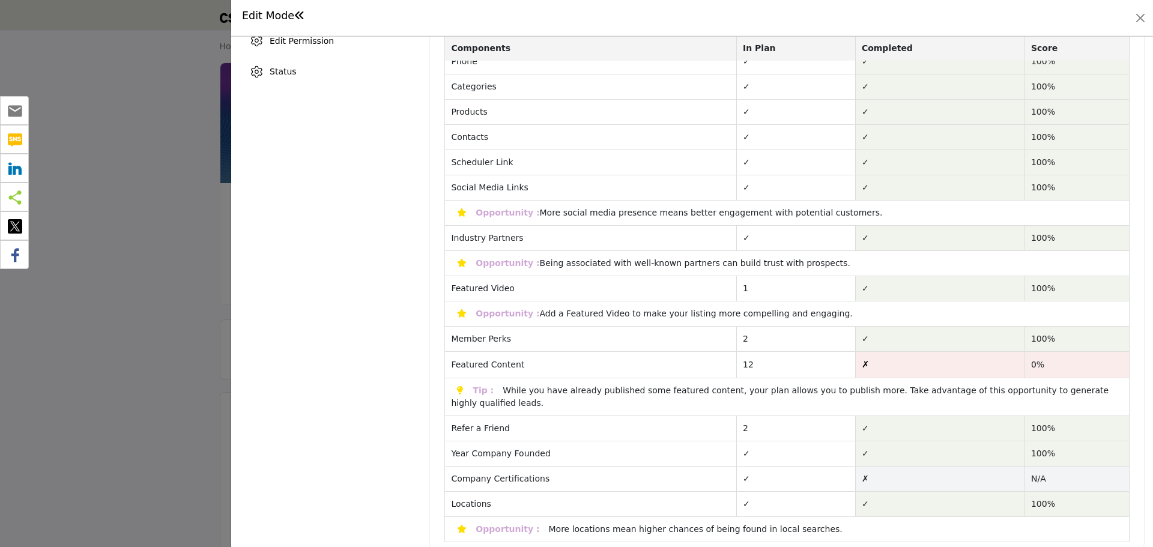
click at [790, 357] on td "12" at bounding box center [796, 365] width 119 height 26
drag, startPoint x: 707, startPoint y: 393, endPoint x: 496, endPoint y: 397, distance: 210.9
click at [496, 397] on td "Tip : While you have already published some featured content, your plan allows …" at bounding box center [787, 397] width 685 height 38
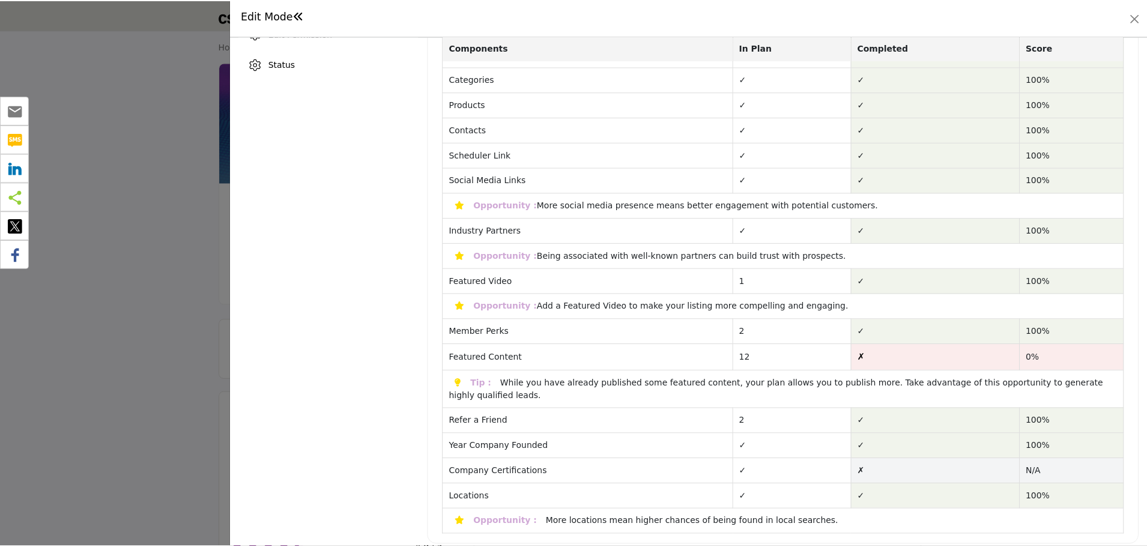
scroll to position [430, 0]
click at [288, 18] on h1 "Edit Mode" at bounding box center [273, 16] width 63 height 13
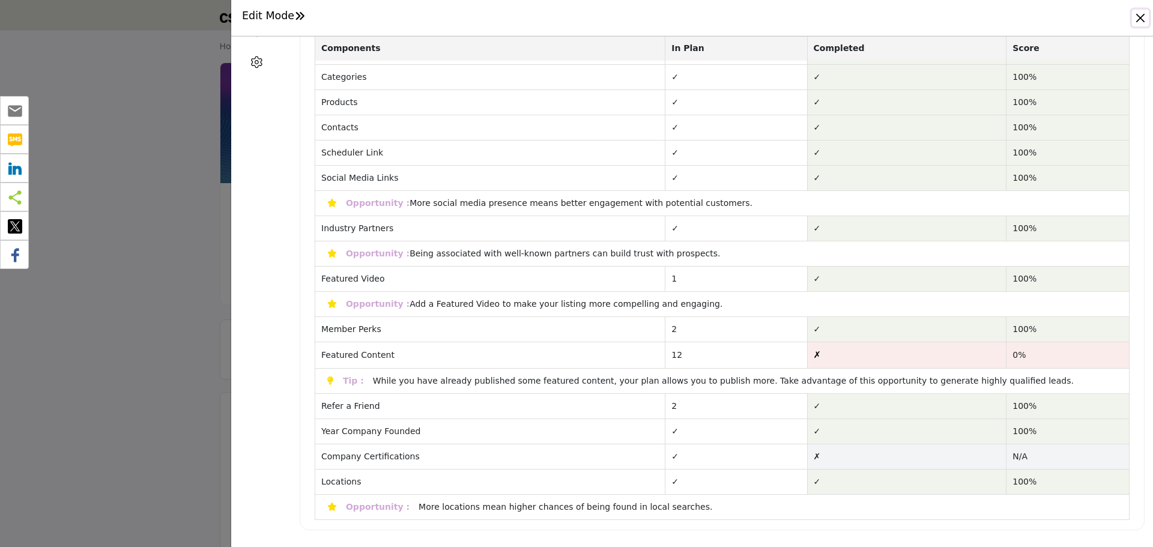
click at [1141, 19] on button "Close" at bounding box center [1140, 18] width 17 height 17
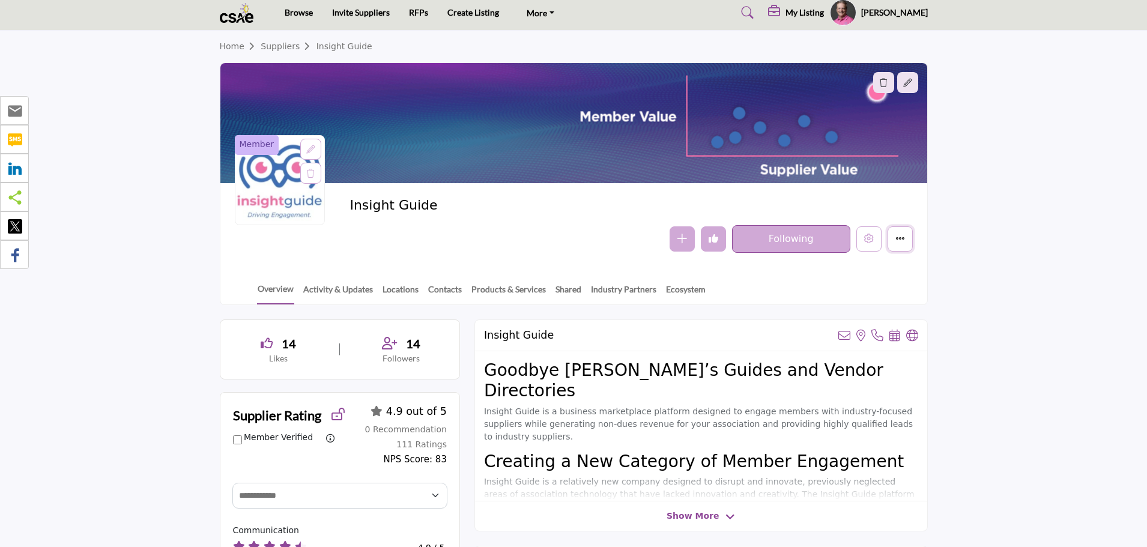
click at [908, 244] on button "More details" at bounding box center [900, 238] width 25 height 25
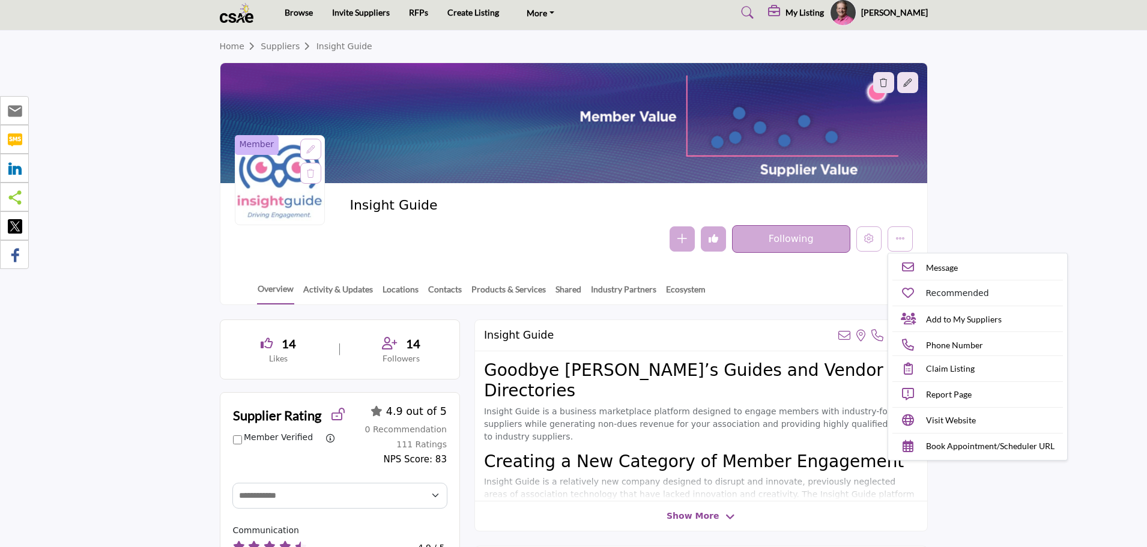
click at [860, 283] on div "Overview Activity & Updates Locations Contacts Products & Services Shared Indus…" at bounding box center [589, 285] width 677 height 37
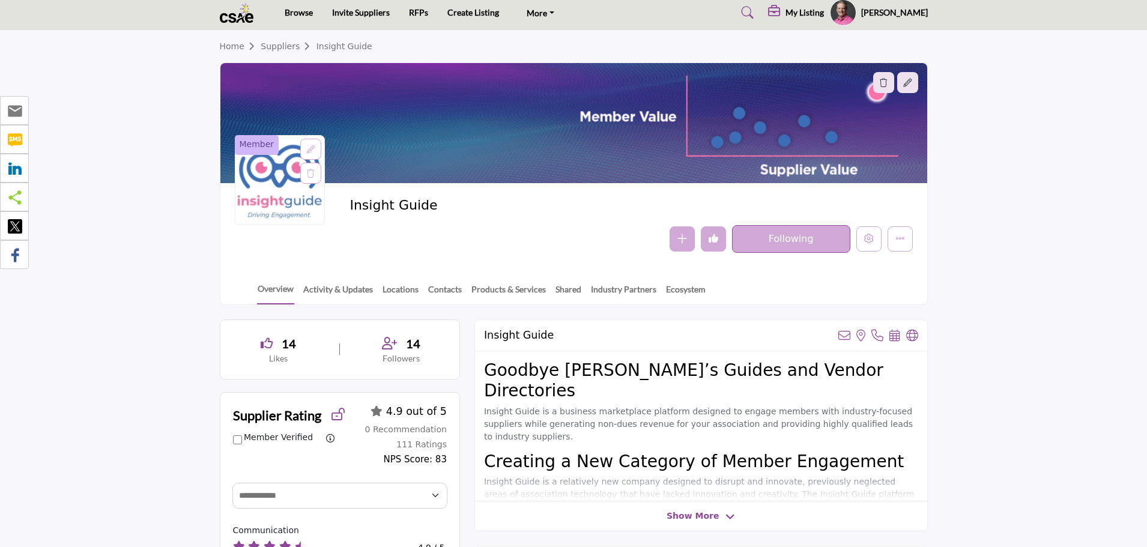
click at [134, 223] on section "Home Suppliers Insight Guide Member Insight Guide Follow Following" at bounding box center [573, 168] width 1147 height 275
